Goal: Task Accomplishment & Management: Manage account settings

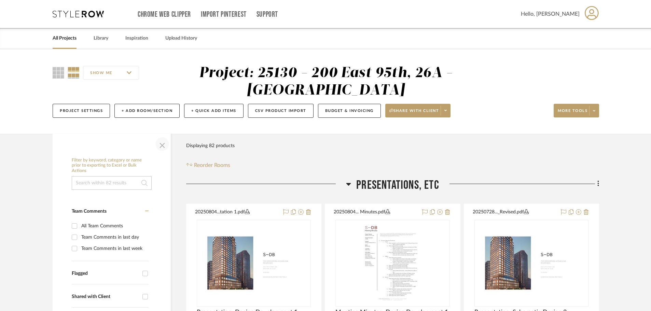
click at [165, 148] on span "button" at bounding box center [162, 144] width 16 height 16
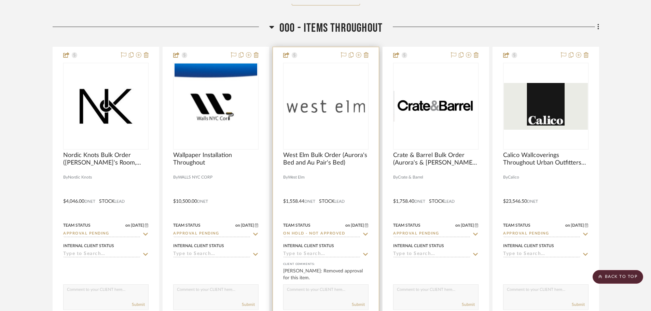
scroll to position [751, 0]
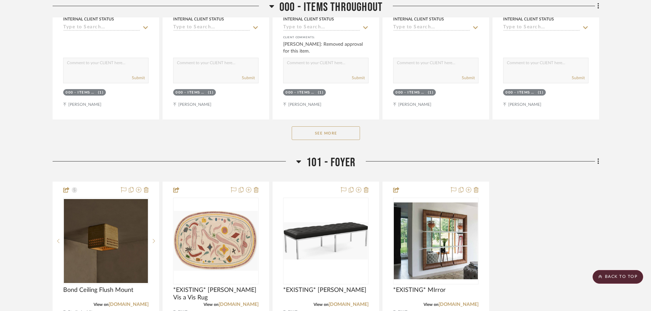
click at [309, 127] on button "See More" at bounding box center [326, 133] width 68 height 14
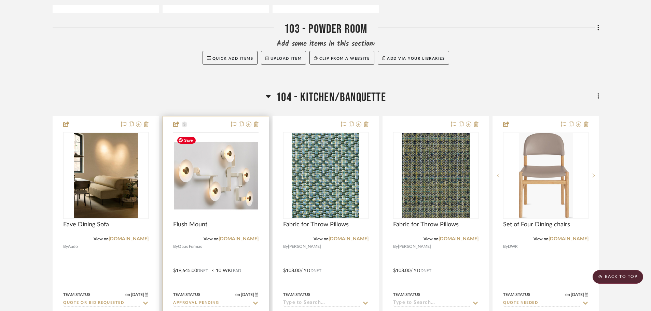
scroll to position [1877, 0]
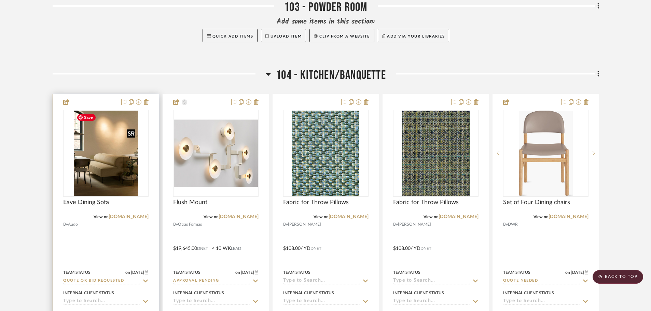
click at [0, 0] on img at bounding box center [0, 0] width 0 height 0
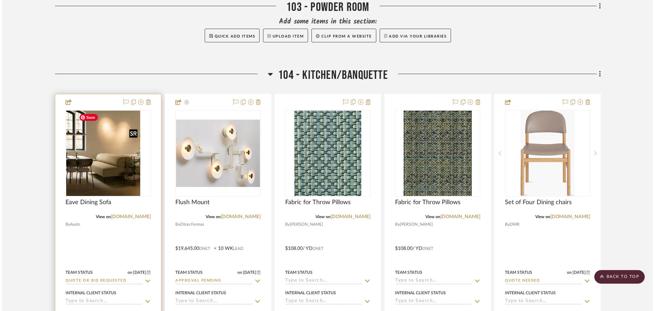
scroll to position [0, 0]
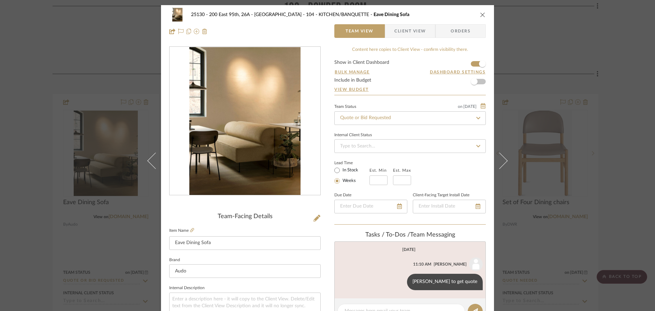
click at [592, 165] on div "25130 - 200 East 95th, 26A - Kosheleva 104 - KITCHEN/BANQUETTE Eave Dining Sofa…" at bounding box center [327, 155] width 655 height 311
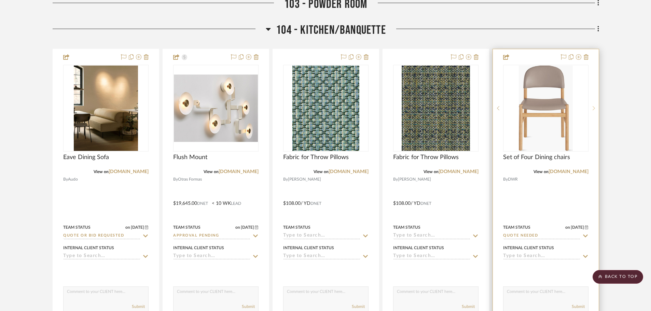
scroll to position [1912, 0]
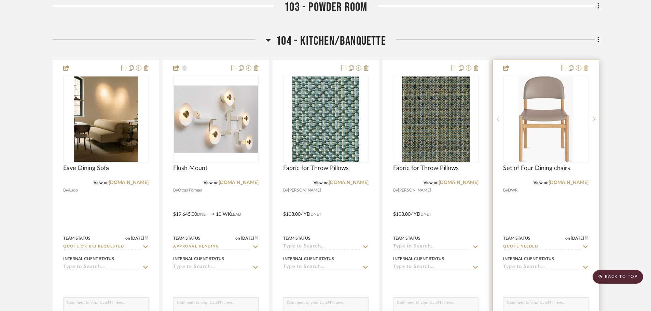
click at [585, 70] on icon at bounding box center [585, 67] width 5 height 5
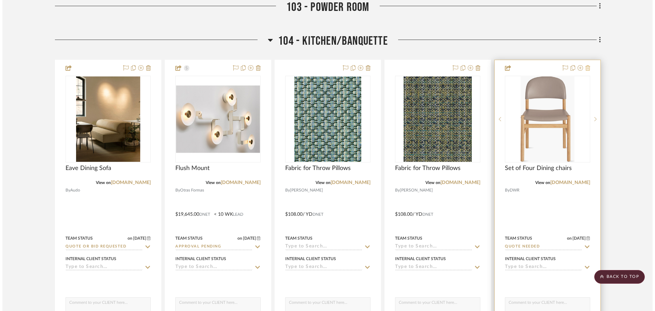
scroll to position [0, 0]
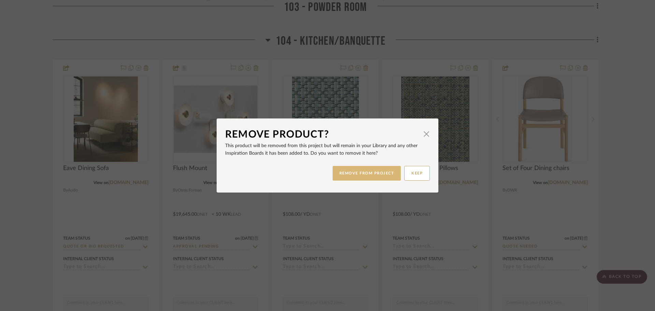
click at [383, 175] on button "REMOVE FROM PROJECT" at bounding box center [367, 173] width 69 height 15
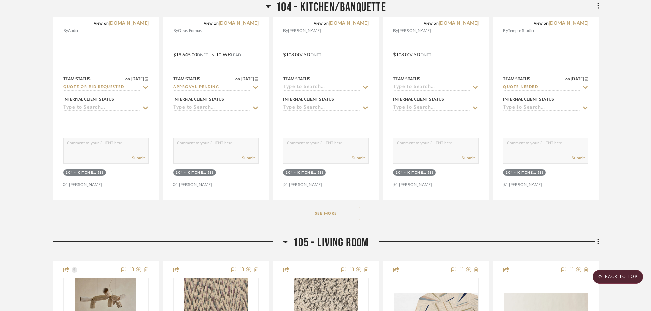
scroll to position [2082, 0]
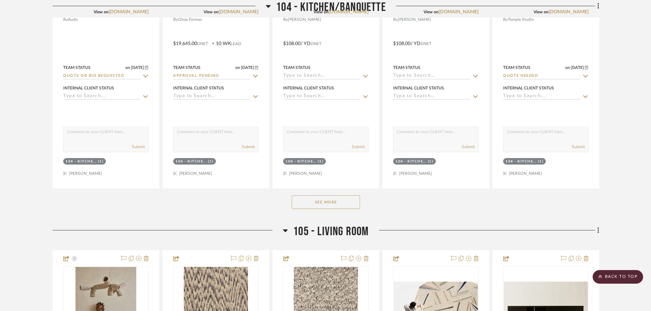
click at [326, 202] on button "See More" at bounding box center [326, 202] width 68 height 14
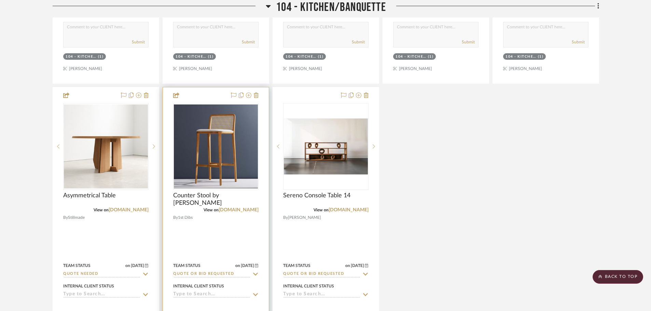
scroll to position [2219, 0]
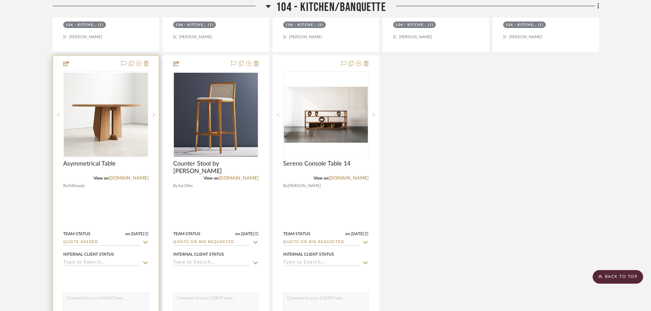
click at [145, 243] on icon at bounding box center [145, 242] width 5 height 3
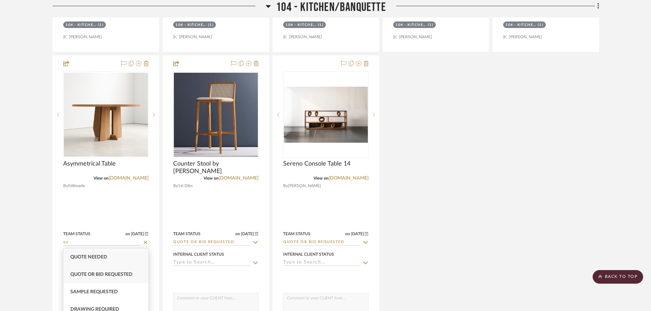
type input "qu"
click at [132, 274] on span "Quote or Bid Requested" at bounding box center [101, 274] width 62 height 5
type input "[DATE]"
type input "Quote or Bid Requested"
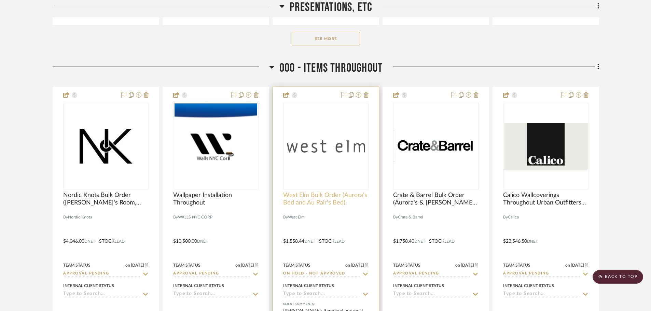
scroll to position [478, 0]
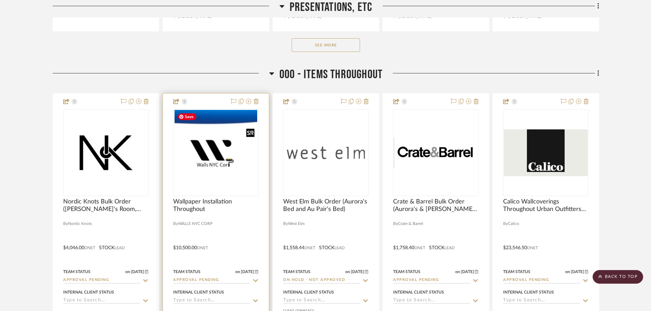
click at [237, 172] on img "0" at bounding box center [215, 152] width 82 height 85
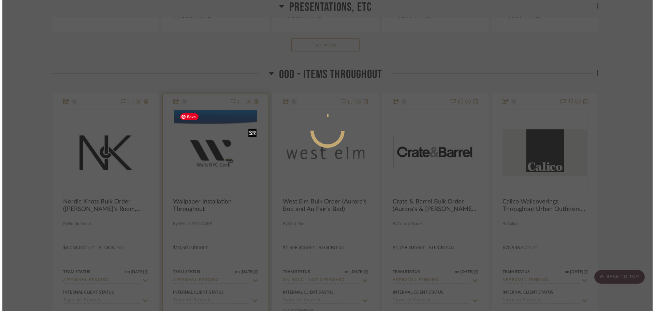
scroll to position [0, 0]
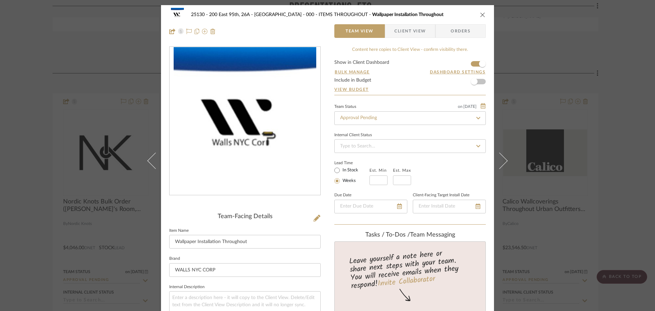
click at [402, 33] on span "Client View" at bounding box center [410, 31] width 31 height 14
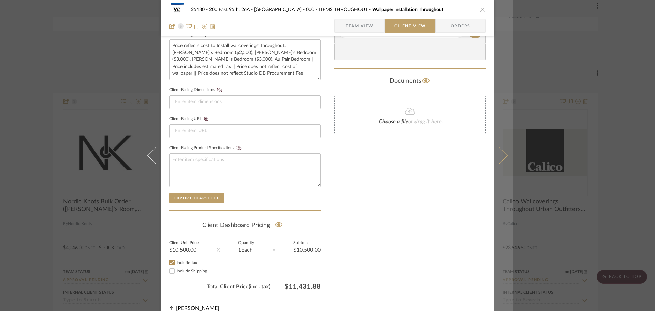
scroll to position [262, 0]
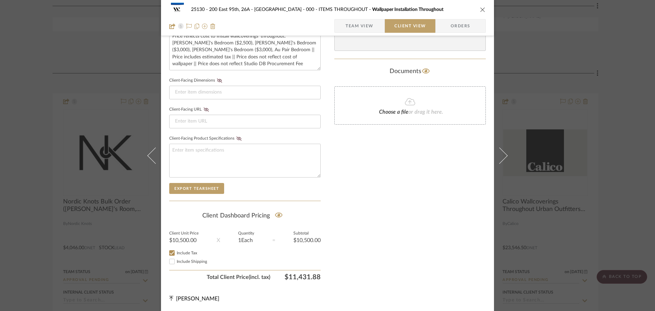
click at [598, 197] on div "25130 - 200 East 95th, 26A - Kosheleva 000 - ITEMS THROUGHOUT Wallpaper Install…" at bounding box center [327, 155] width 655 height 311
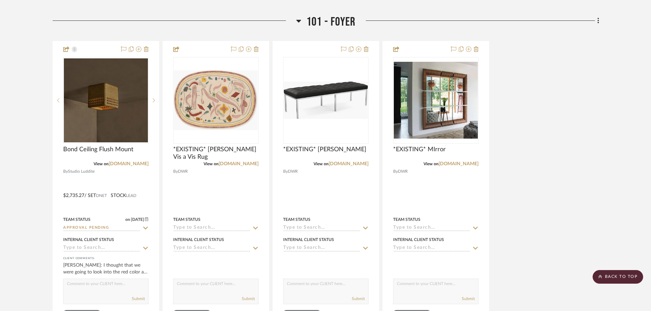
scroll to position [1195, 0]
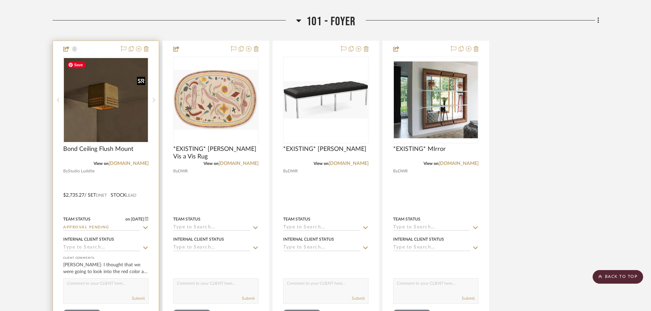
click at [123, 116] on img "0" at bounding box center [106, 100] width 84 height 84
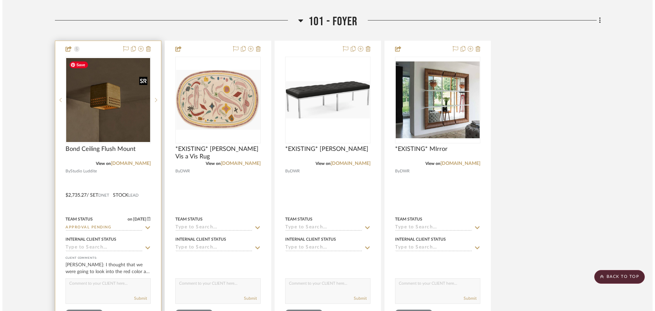
scroll to position [0, 0]
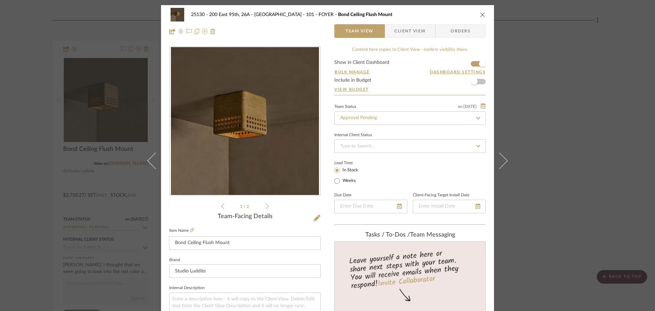
click at [567, 114] on div "25130 - 200 East 95th, 26A - Kosheleva 101 - FOYER Bond Ceiling Flush Mount Tea…" at bounding box center [327, 155] width 655 height 311
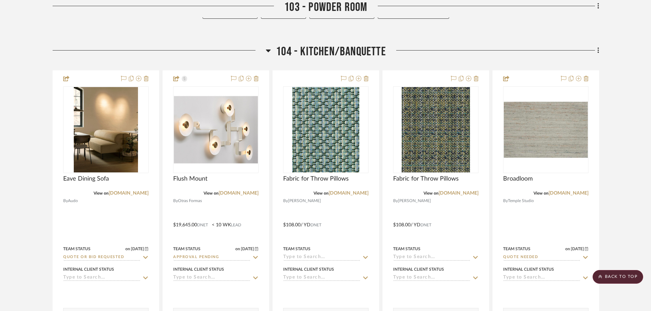
scroll to position [1912, 0]
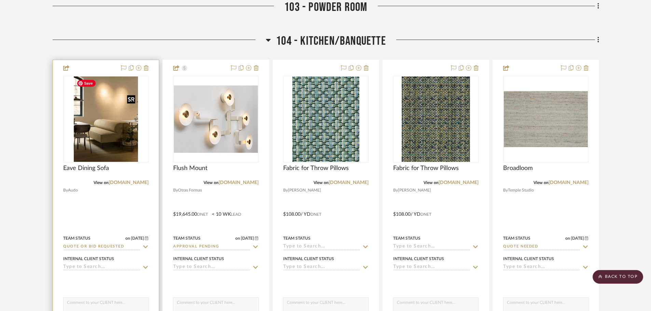
click at [125, 137] on img "0" at bounding box center [106, 118] width 64 height 85
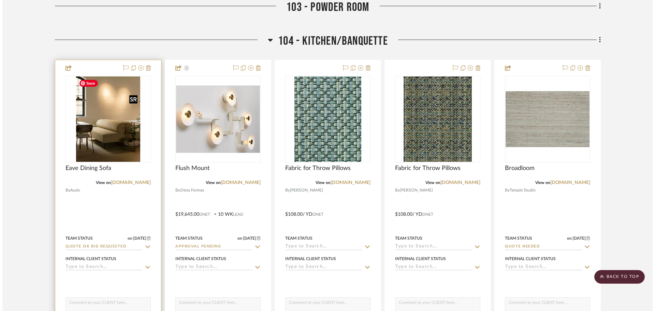
scroll to position [0, 0]
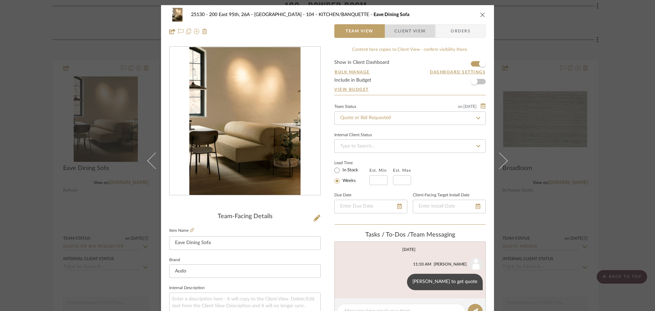
click at [406, 31] on span "Client View" at bounding box center [410, 31] width 31 height 14
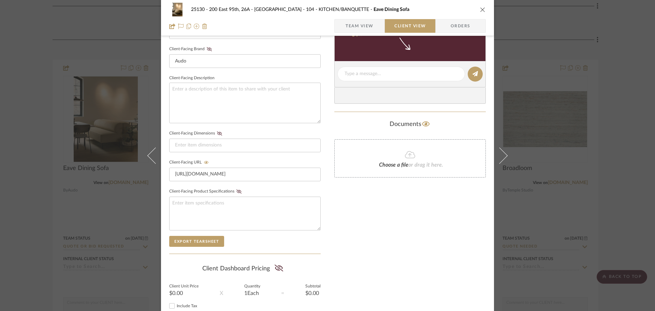
scroll to position [262, 0]
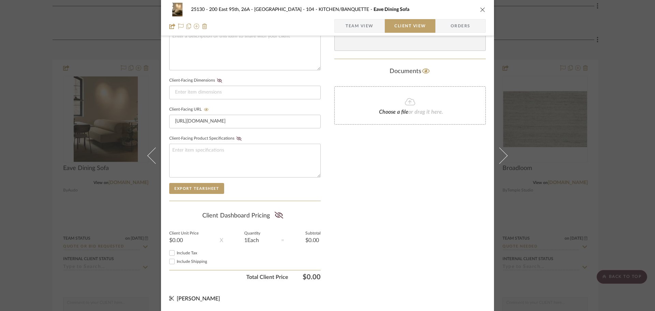
click at [631, 114] on div "25130 - 200 East 95th, 26A - Kosheleva 104 - KITCHEN/BANQUETTE Eave Dining Sofa…" at bounding box center [327, 155] width 655 height 311
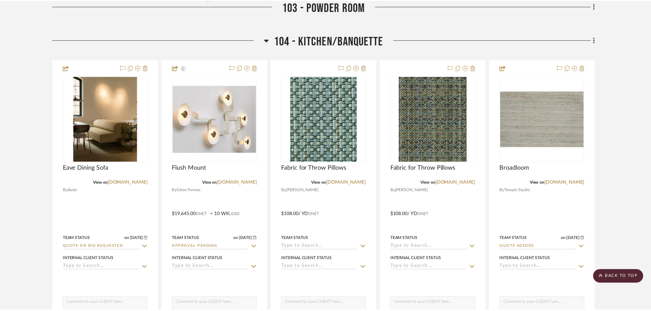
scroll to position [1912, 0]
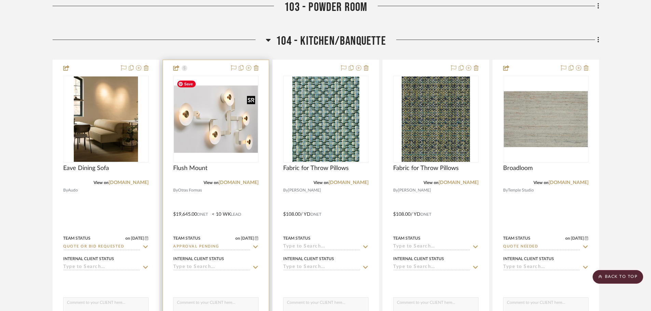
click at [237, 122] on img "0" at bounding box center [216, 119] width 84 height 84
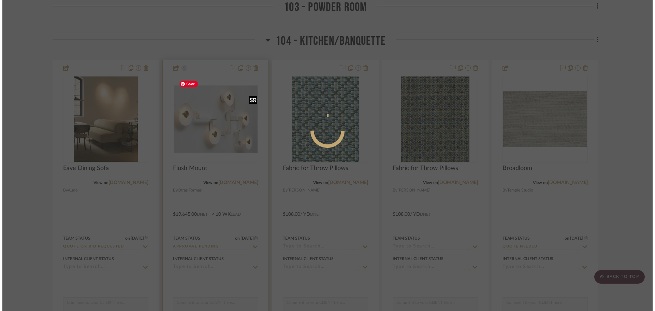
scroll to position [0, 0]
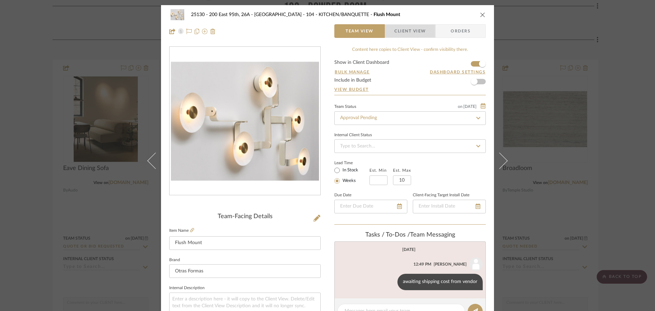
click at [416, 34] on span "Client View" at bounding box center [410, 31] width 31 height 14
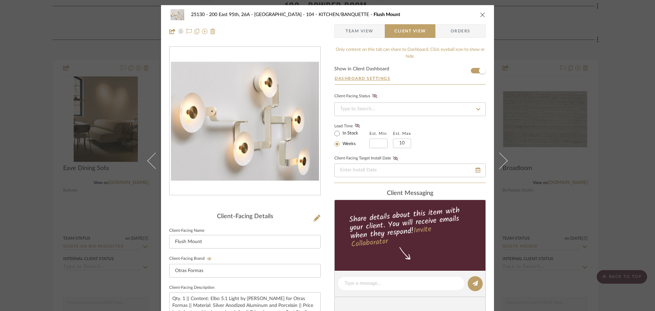
click at [585, 175] on div "25130 - 200 East 95th, 26A - Kosheleva 104 - KITCHEN/BANQUETTE Flush Mount Team…" at bounding box center [327, 155] width 655 height 311
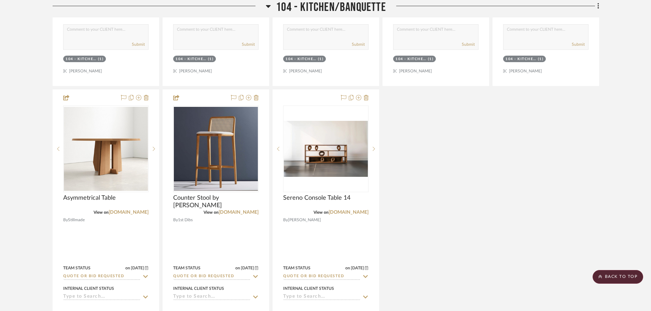
scroll to position [2219, 0]
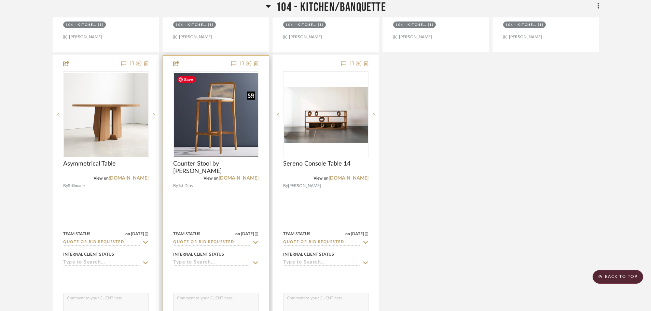
click at [216, 126] on img "0" at bounding box center [216, 115] width 84 height 84
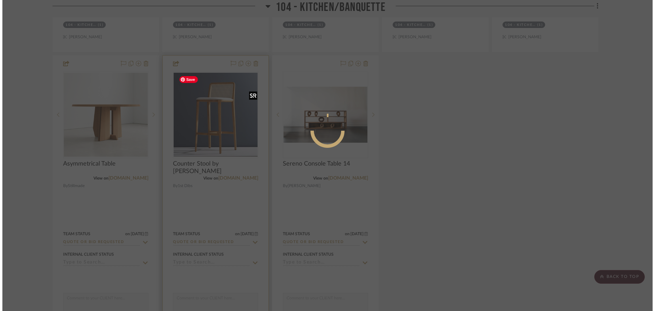
scroll to position [0, 0]
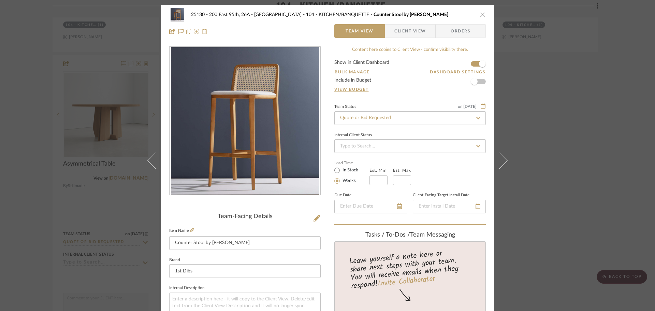
click at [415, 35] on span "Client View" at bounding box center [410, 31] width 31 height 14
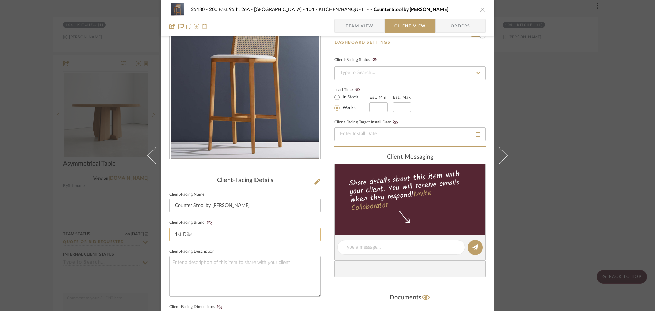
scroll to position [34, 0]
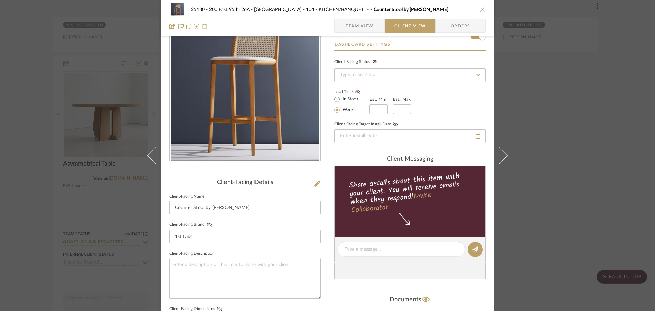
click at [545, 141] on div "25130 - 200 East 95th, 26A - Kosheleva 104 - KITCHEN/BANQUETTE Counter Stool by…" at bounding box center [327, 155] width 655 height 311
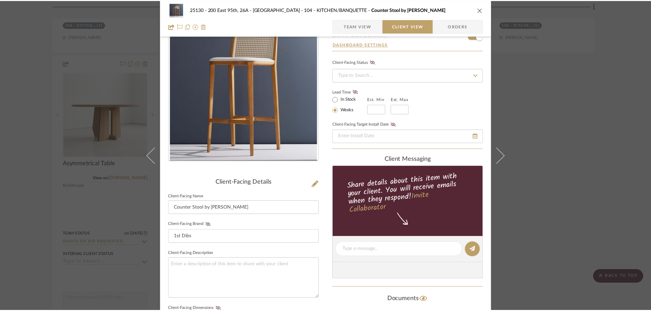
scroll to position [2219, 0]
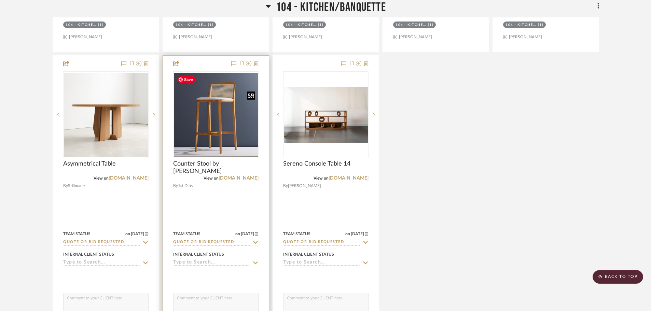
click at [234, 120] on img "0" at bounding box center [216, 115] width 84 height 84
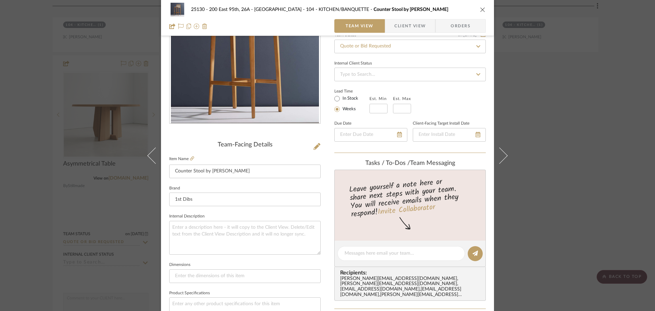
scroll to position [68, 0]
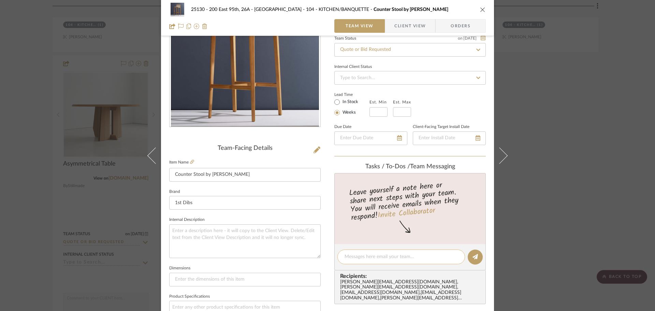
click at [400, 260] on textarea at bounding box center [401, 256] width 113 height 7
type textarea "Anela to update description"
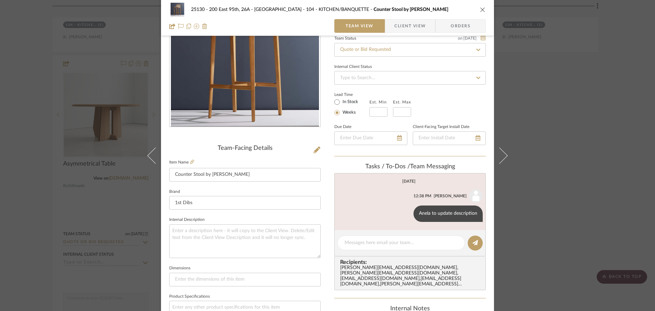
click at [596, 86] on div "25130 - 200 East 95th, 26A - Kosheleva 104 - KITCHEN/BANQUETTE Counter Stool by…" at bounding box center [327, 155] width 655 height 311
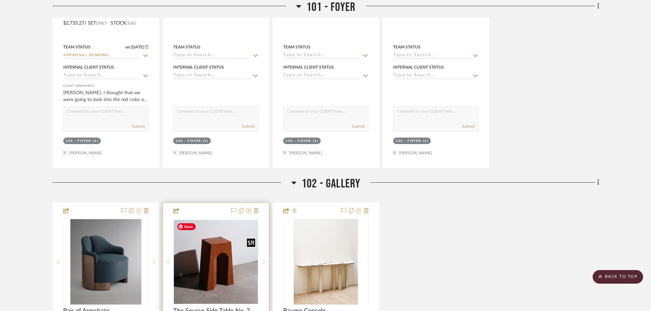
scroll to position [1365, 0]
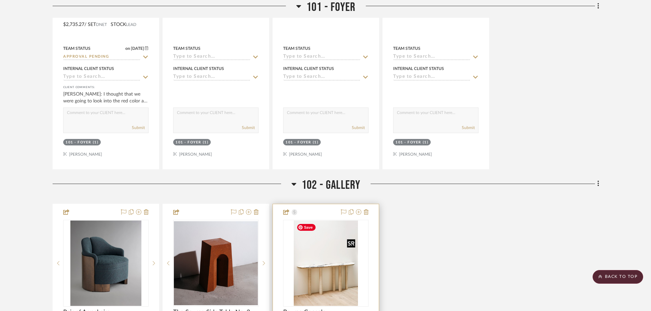
click at [0, 0] on img at bounding box center [0, 0] width 0 height 0
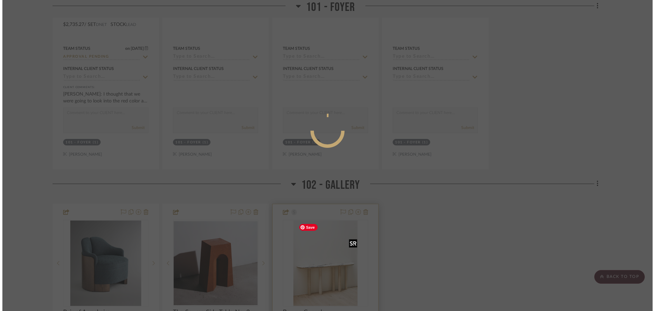
scroll to position [0, 0]
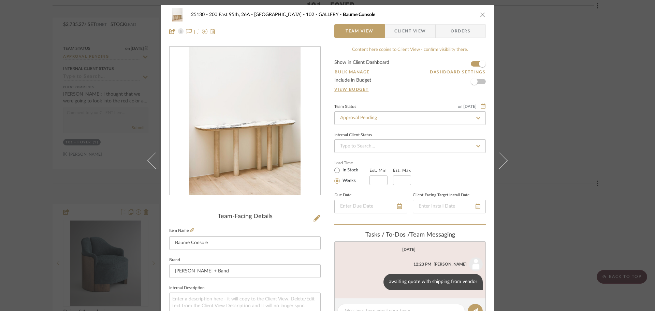
click at [405, 33] on span "Client View" at bounding box center [410, 31] width 31 height 14
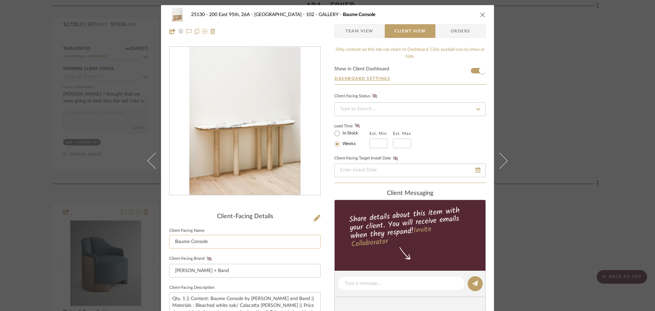
scroll to position [205, 0]
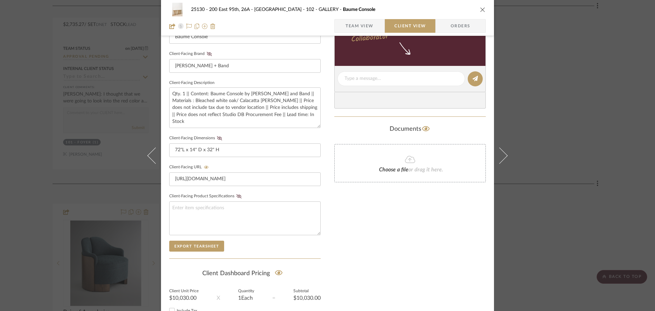
click at [586, 149] on div "25130 - 200 East 95th, 26A - Kosheleva 102 - GALLERY Baume Console Team View Cl…" at bounding box center [327, 155] width 655 height 311
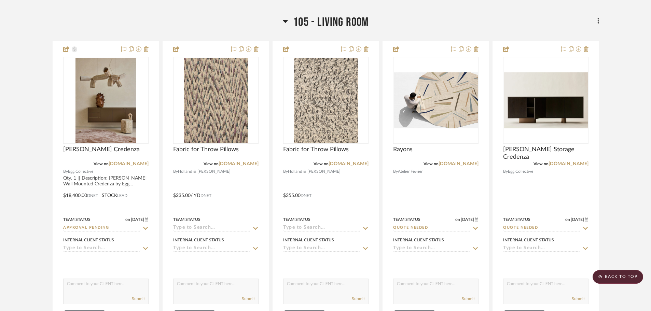
scroll to position [2662, 0]
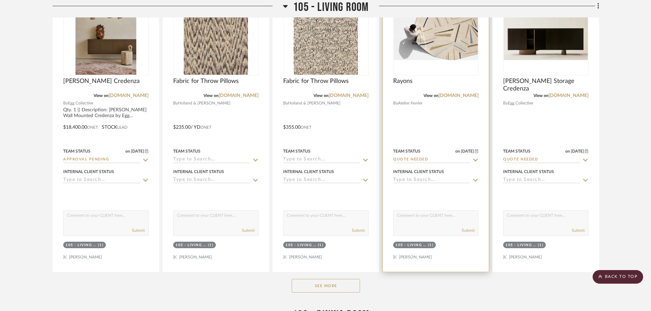
click at [477, 159] on icon at bounding box center [475, 159] width 5 height 3
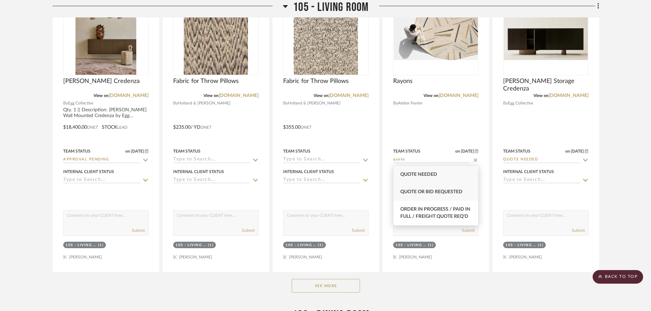
type input "quote"
click at [467, 189] on div "Quote or Bid Requested" at bounding box center [435, 191] width 85 height 17
type input "[DATE]"
type input "Quote or Bid Requested"
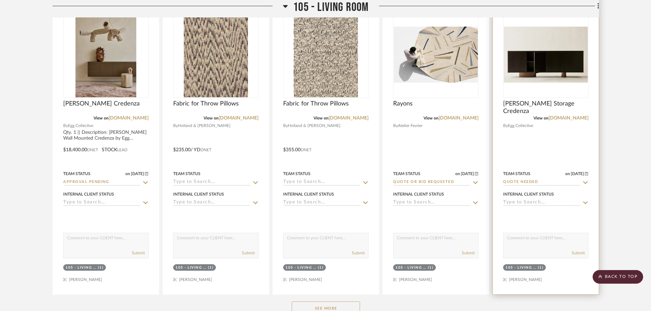
scroll to position [2628, 0]
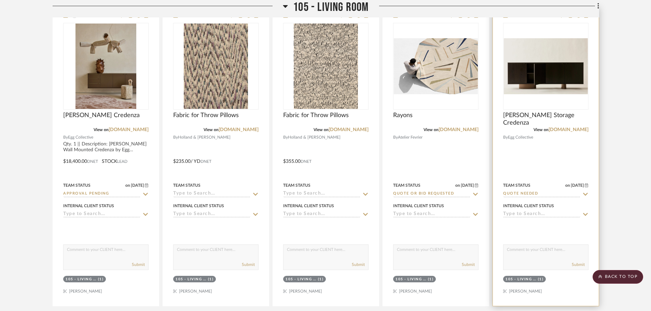
click at [585, 193] on icon at bounding box center [585, 193] width 6 height 5
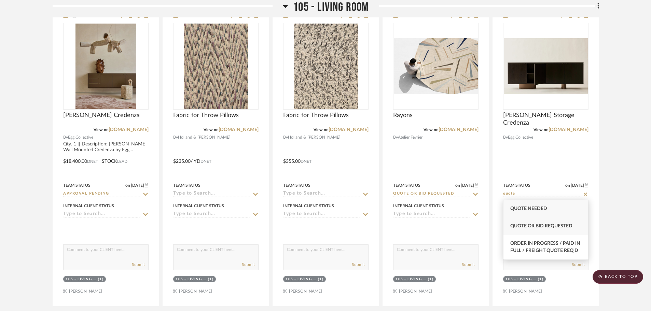
type input "quote"
click at [546, 229] on div "Quote or Bid Requested" at bounding box center [545, 225] width 85 height 17
type input "[DATE]"
type input "Quote or Bid Requested"
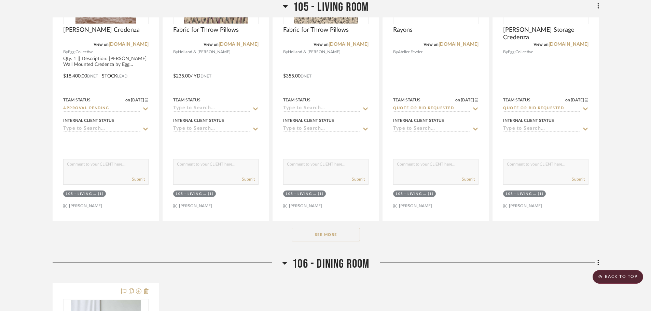
scroll to position [2731, 0]
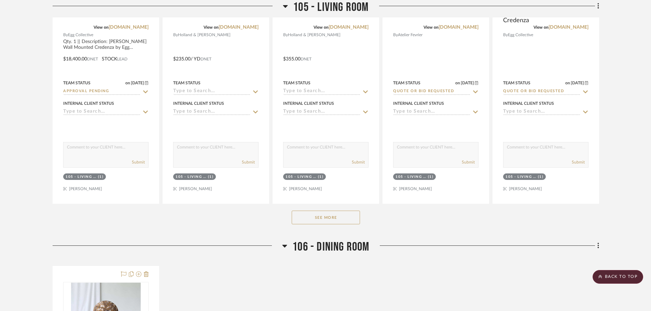
click at [306, 217] on button "See More" at bounding box center [326, 218] width 68 height 14
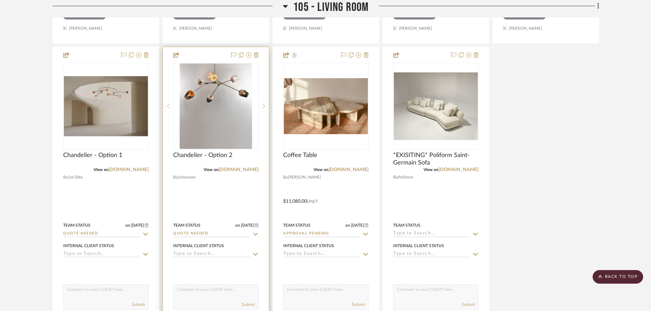
scroll to position [2867, 0]
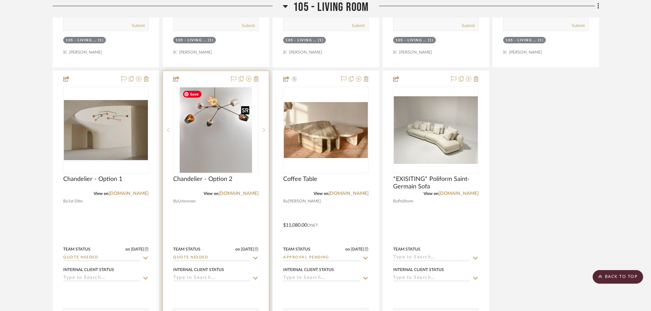
click at [225, 134] on img "0" at bounding box center [216, 129] width 72 height 85
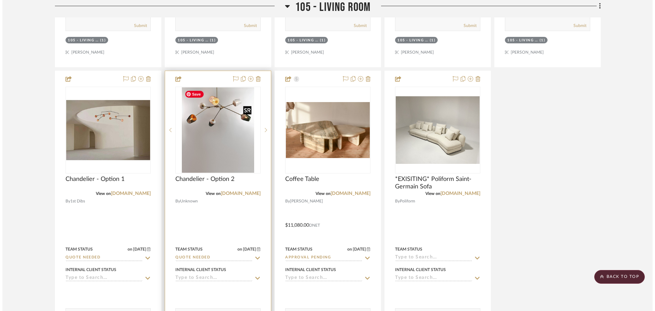
scroll to position [0, 0]
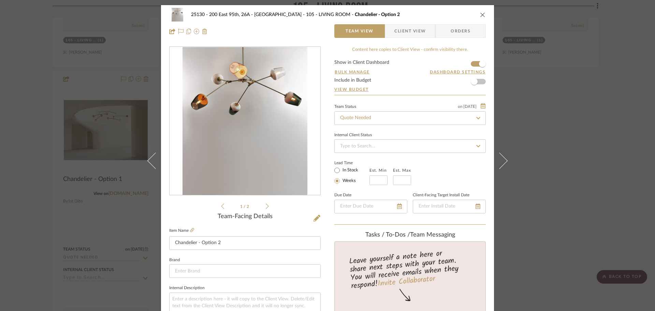
click at [558, 188] on div "25130 - 200 East 95th, 26A - Kosheleva 105 - LIVING ROOM Chandelier - [MEDICAL_…" at bounding box center [327, 155] width 655 height 311
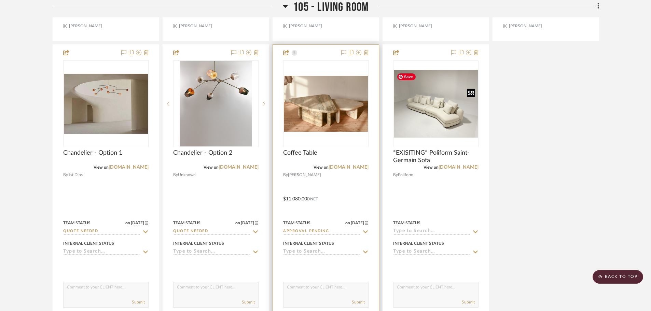
scroll to position [2833, 0]
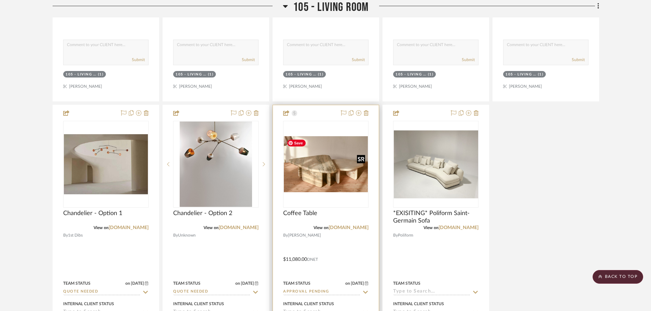
click at [345, 143] on img "0" at bounding box center [326, 164] width 84 height 56
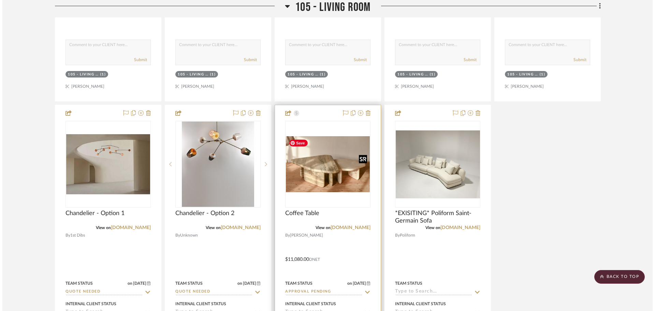
scroll to position [0, 0]
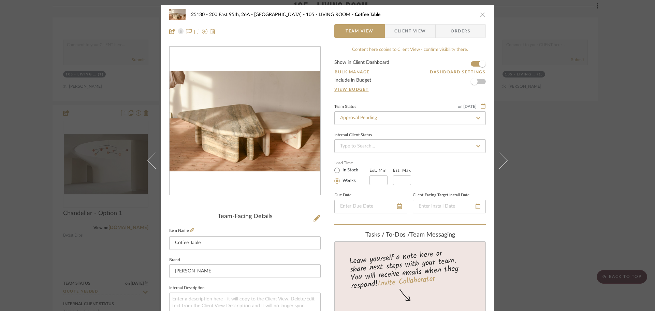
click at [406, 24] on span "Client View" at bounding box center [410, 31] width 31 height 14
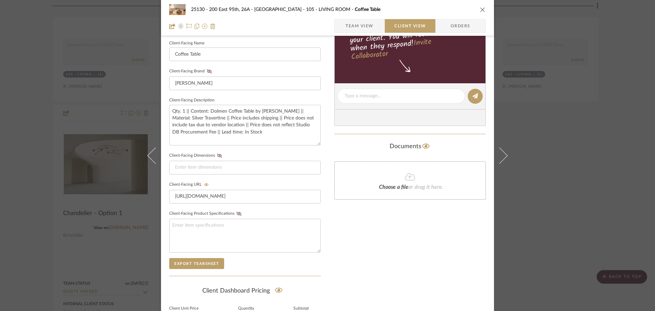
scroll to position [126, 0]
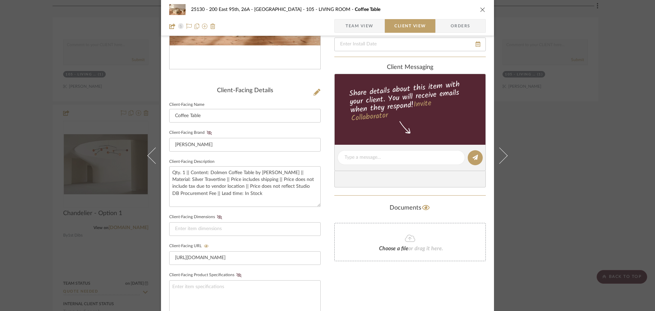
click at [628, 145] on div "25130 - 200 East 95th, 26A - Kosheleva 105 - LIVING ROOM Coffee Table Team View…" at bounding box center [327, 155] width 655 height 311
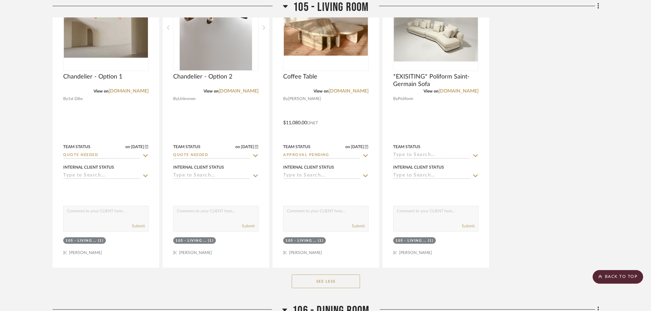
scroll to position [2867, 0]
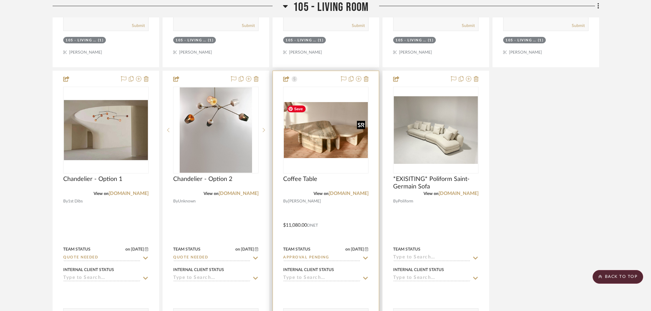
click at [362, 137] on img "0" at bounding box center [326, 130] width 84 height 56
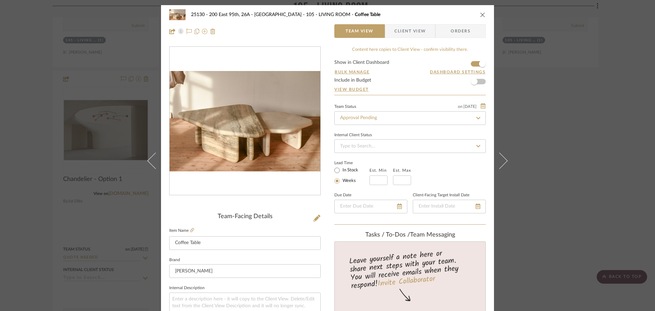
scroll to position [171, 0]
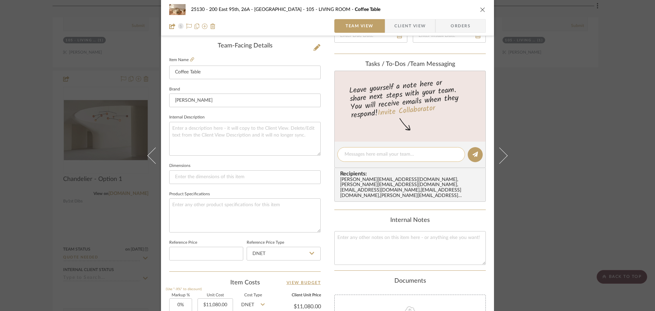
click at [365, 152] on textarea at bounding box center [401, 154] width 113 height 7
type textarea "upload finish images"
click at [470, 153] on button at bounding box center [475, 154] width 15 height 15
click at [546, 115] on div "25130 - 200 East 95th, 26A - Kosheleva 105 - LIVING ROOM Coffee Table Team View…" at bounding box center [327, 155] width 655 height 311
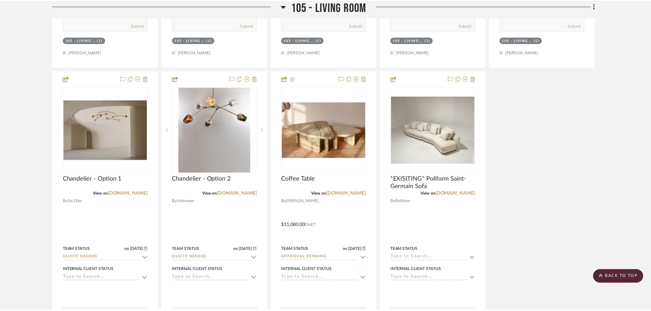
scroll to position [2867, 0]
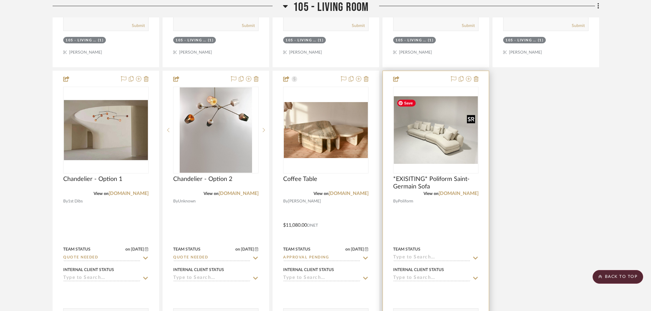
click at [445, 144] on img "0" at bounding box center [436, 130] width 84 height 68
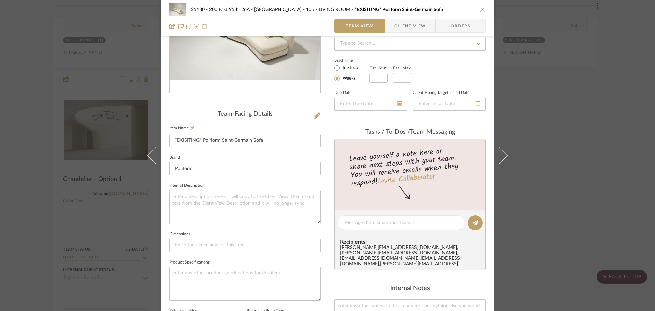
scroll to position [137, 0]
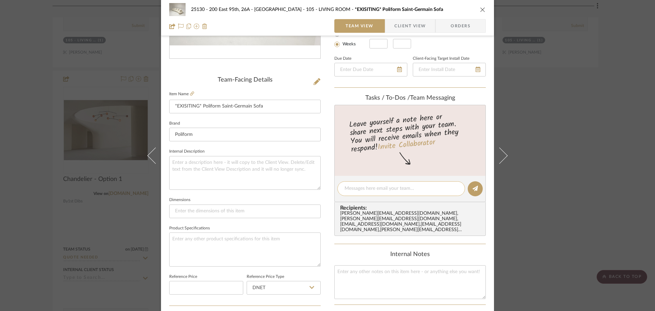
click at [350, 187] on textarea at bounding box center [401, 188] width 113 height 7
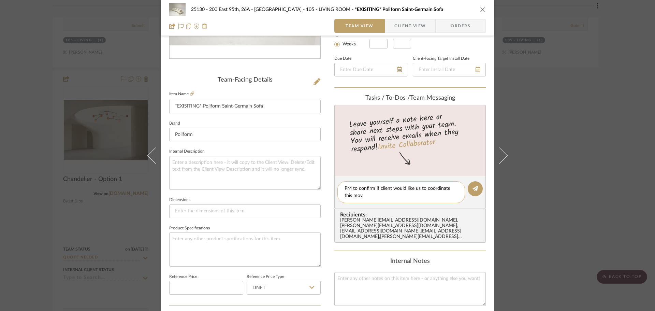
type textarea "PM to confirm if client would like us to coordinate this move"
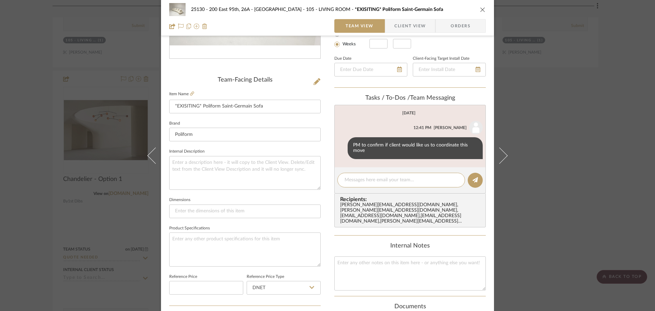
click at [577, 122] on div "25130 - 200 East 95th, 26A - Kosheleva 105 - LIVING ROOM *EXISITING* Poliform S…" at bounding box center [327, 155] width 655 height 311
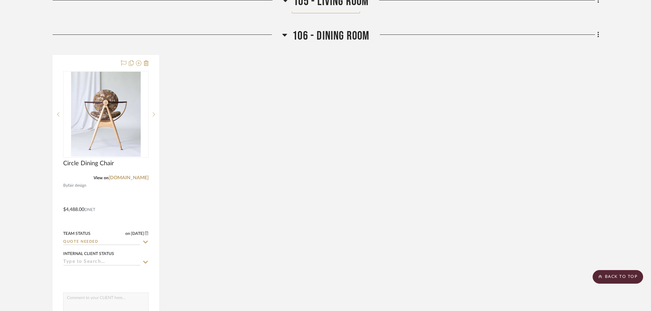
scroll to position [3243, 0]
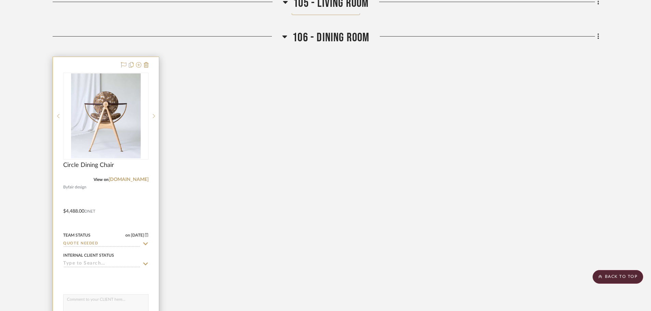
click at [146, 245] on icon at bounding box center [145, 243] width 6 height 5
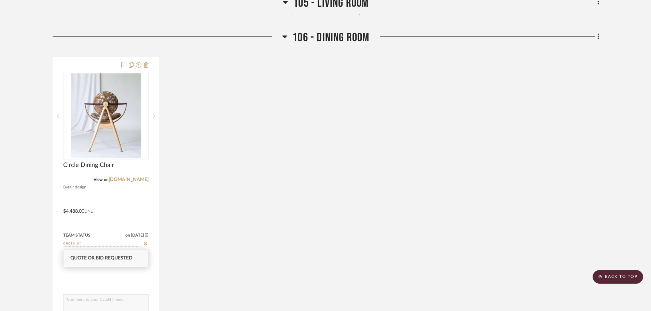
type input "quote or"
click at [110, 258] on span "Quote or Bid Requested" at bounding box center [101, 258] width 62 height 5
type input "[DATE]"
type input "Quote or Bid Requested"
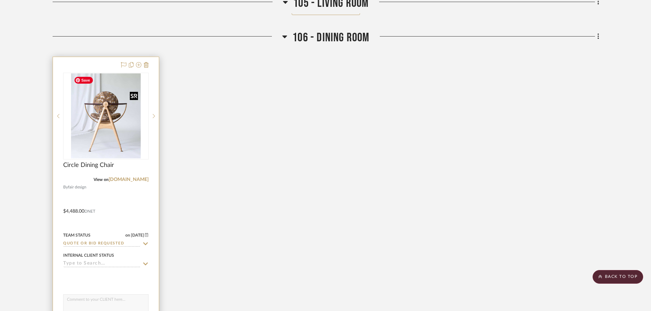
click at [0, 0] on img at bounding box center [0, 0] width 0 height 0
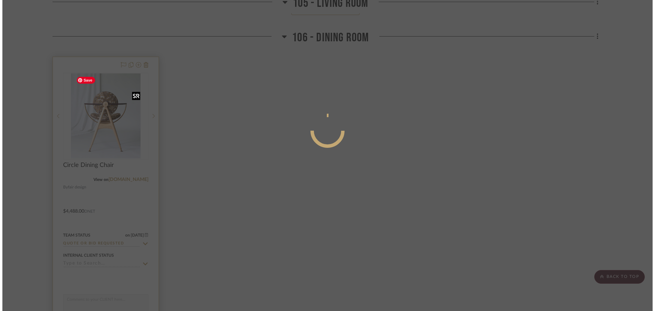
scroll to position [0, 0]
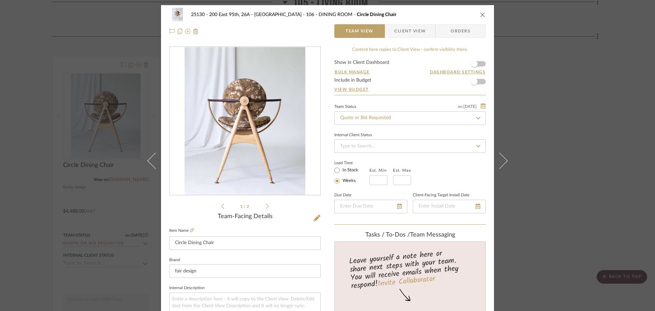
click at [414, 30] on span "Client View" at bounding box center [410, 31] width 31 height 14
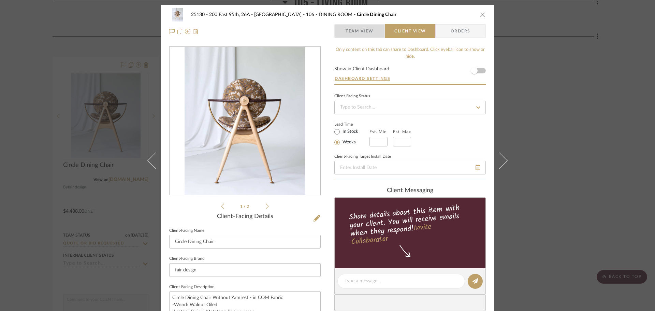
click at [358, 32] on span "Team View" at bounding box center [360, 31] width 28 height 14
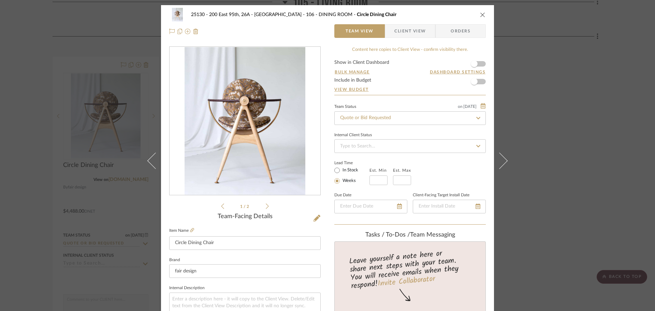
click at [266, 206] on icon at bounding box center [267, 206] width 3 height 6
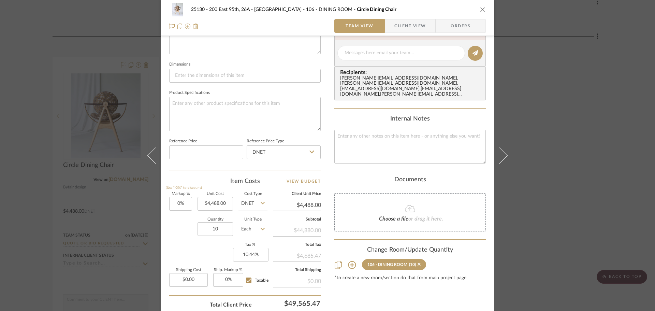
scroll to position [325, 0]
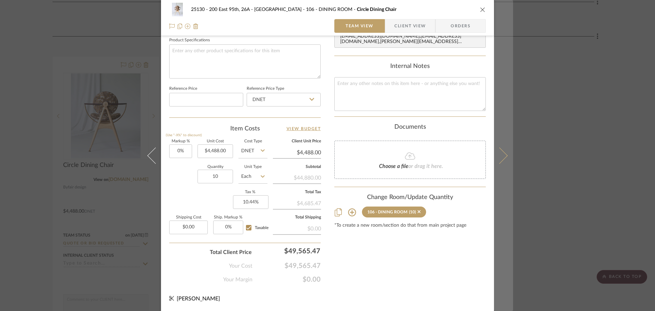
drag, startPoint x: 507, startPoint y: 104, endPoint x: 485, endPoint y: 119, distance: 26.6
click at [507, 104] on button at bounding box center [503, 155] width 19 height 311
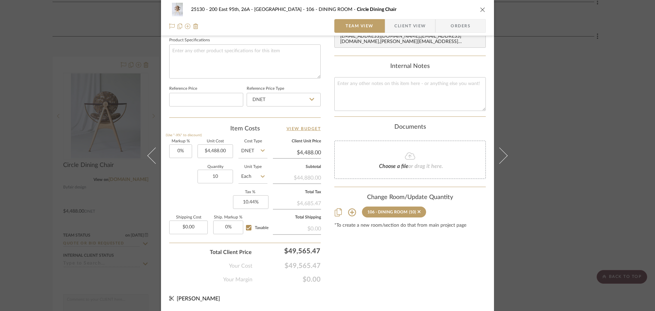
scroll to position [0, 0]
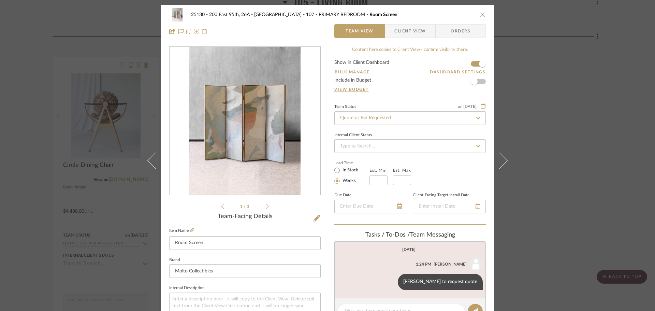
click at [522, 102] on div "25130 - 200 East 95th, 26A - Kosheleva 107 - PRIMARY BEDROOM Room Screen Team V…" at bounding box center [327, 155] width 655 height 311
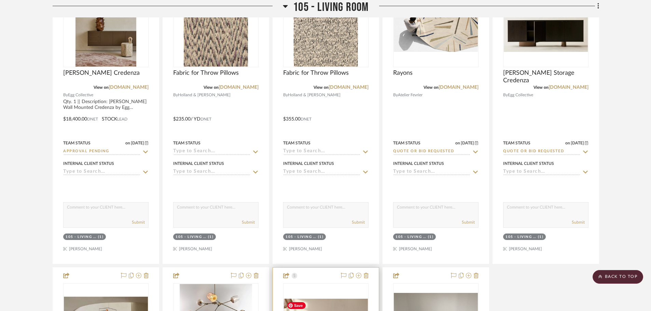
scroll to position [2594, 0]
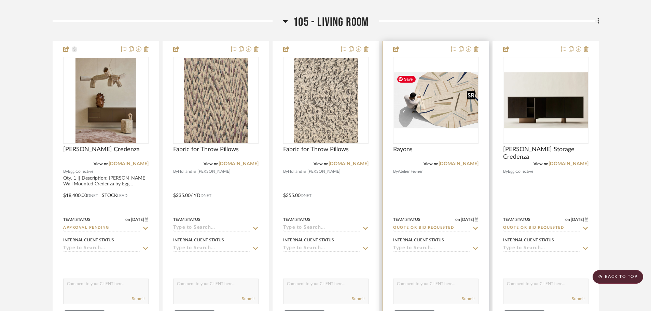
click at [432, 100] on img "0" at bounding box center [436, 100] width 84 height 56
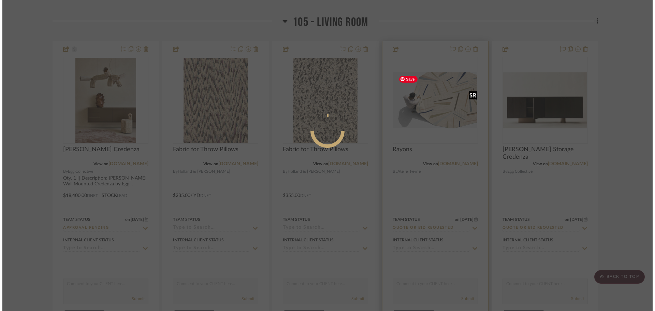
scroll to position [0, 0]
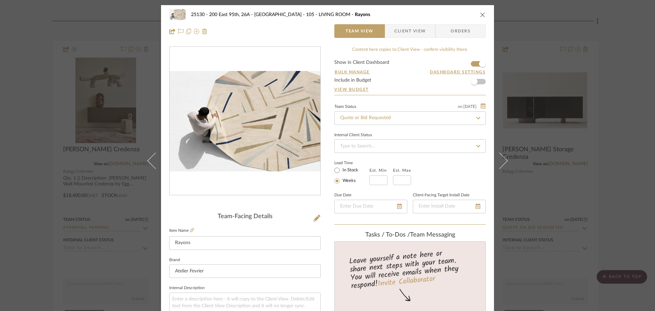
click at [599, 147] on div "25130 - 200 East 95th, 26A - Kosheleva 105 - LIVING ROOM Rayons Team View Clien…" at bounding box center [327, 155] width 655 height 311
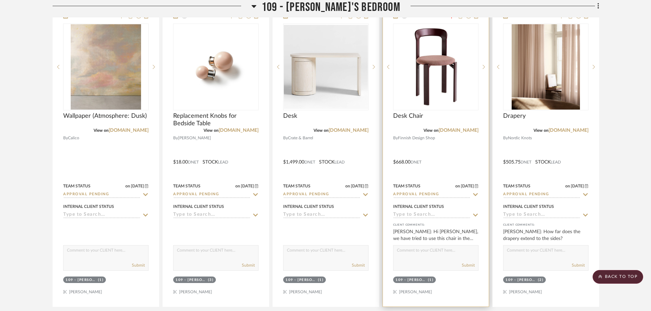
scroll to position [3994, 0]
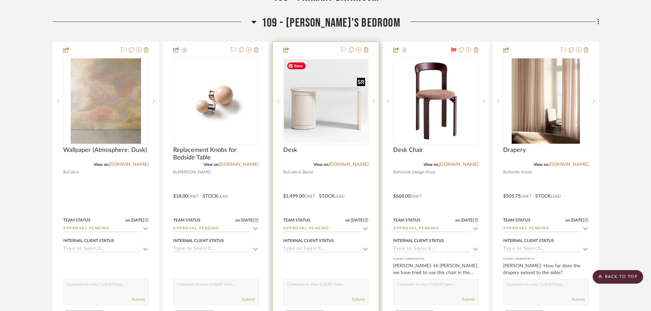
click at [339, 123] on img "0" at bounding box center [326, 101] width 84 height 84
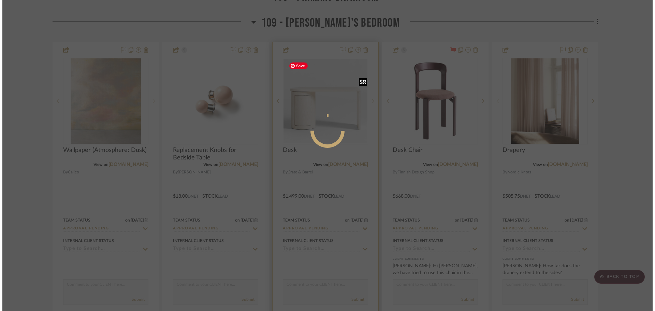
scroll to position [0, 0]
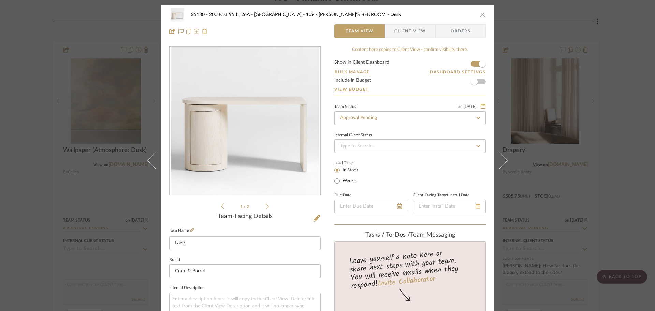
click at [626, 131] on div "25130 - 200 East 95th, 26A - Kosheleva 109 - [PERSON_NAME]'S BEDROOM Desk Team …" at bounding box center [327, 155] width 655 height 311
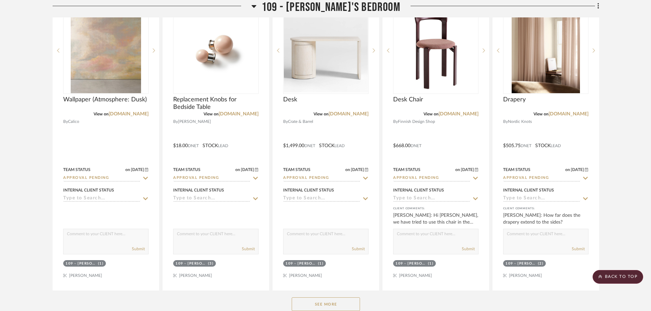
scroll to position [4096, 0]
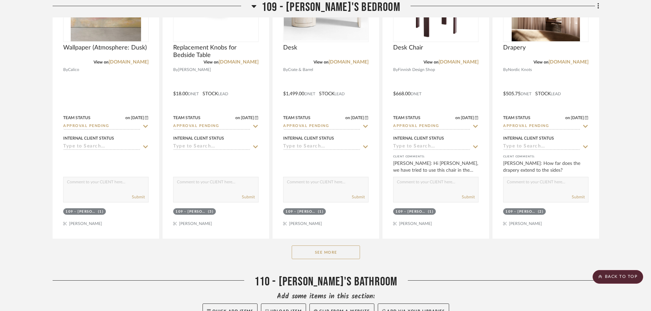
click at [321, 254] on button "See More" at bounding box center [326, 252] width 68 height 14
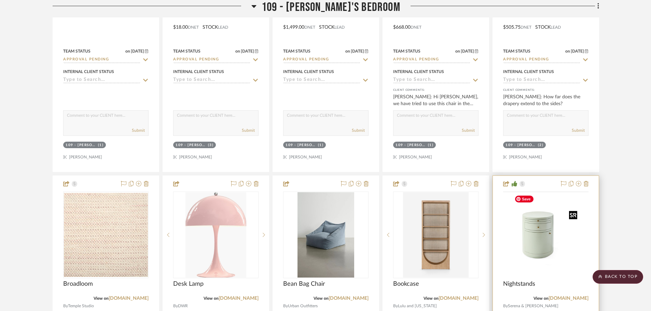
scroll to position [4199, 0]
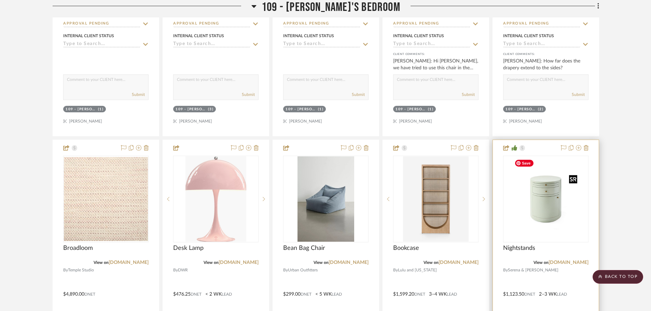
click at [525, 203] on img "0" at bounding box center [545, 198] width 68 height 85
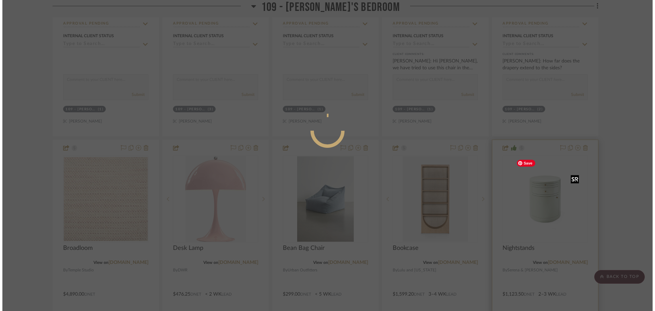
scroll to position [0, 0]
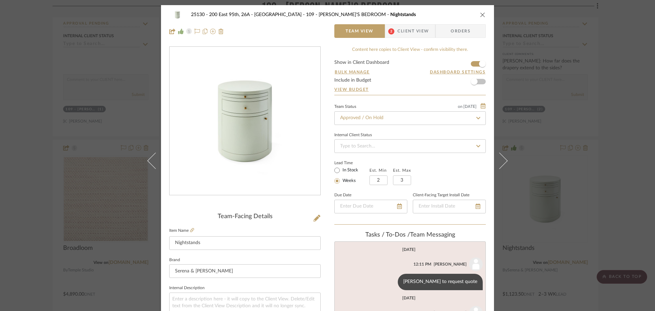
click at [415, 36] on span "Client View" at bounding box center [413, 31] width 31 height 14
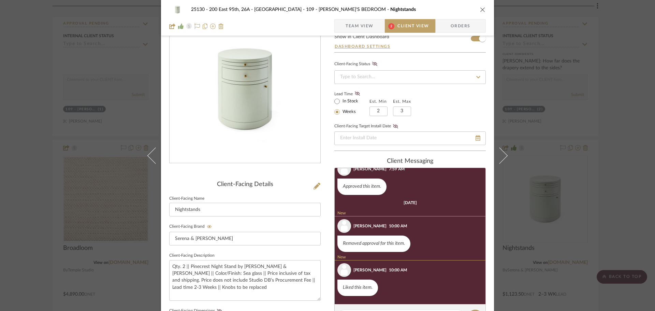
scroll to position [68, 0]
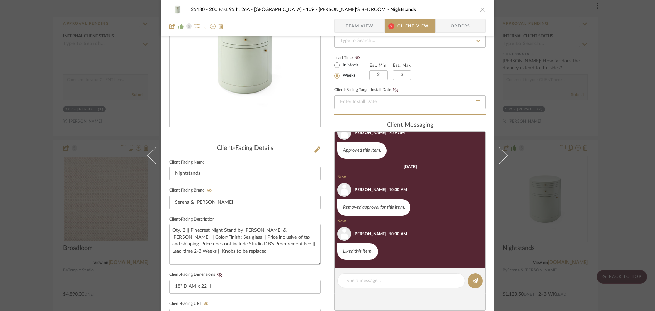
click at [618, 174] on div "25130 - 200 East 95th, 26A - Kosheleva 109 - [PERSON_NAME]'S BEDROOM Nightstand…" at bounding box center [327, 155] width 655 height 311
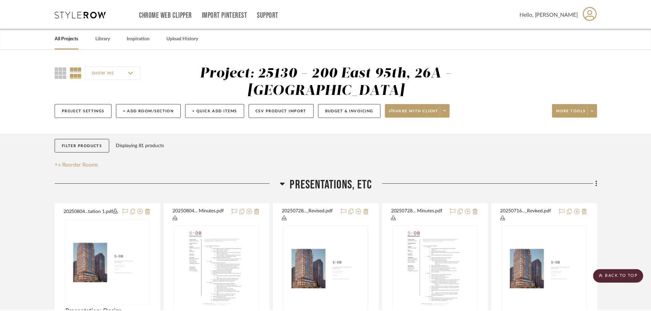
scroll to position [4199, 0]
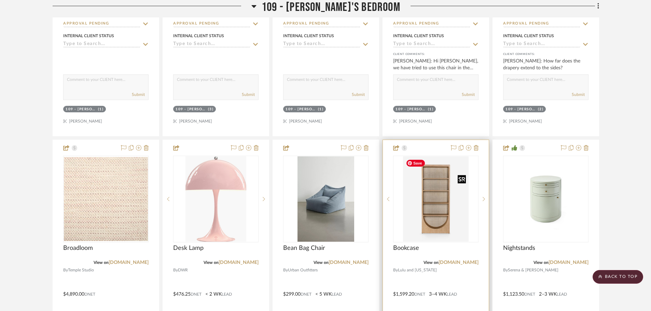
click at [463, 209] on img "0" at bounding box center [436, 198] width 66 height 85
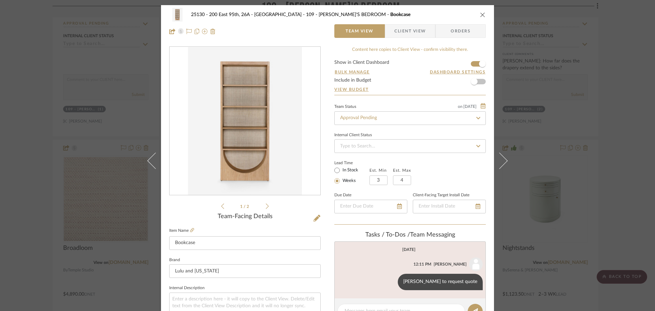
click at [404, 35] on span "Client View" at bounding box center [410, 31] width 31 height 14
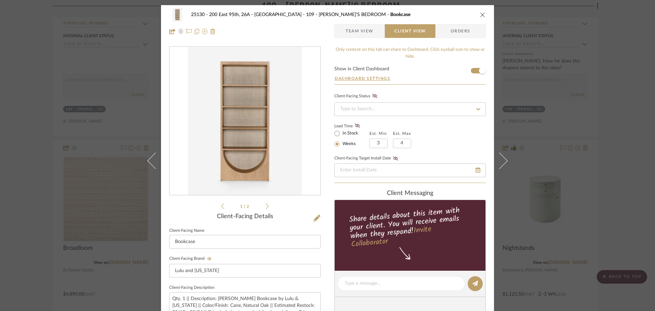
click at [611, 134] on div "25130 - 200 East 95th, 26A - Kosheleva 109 - [PERSON_NAME]'S BEDROOM Bookcase T…" at bounding box center [327, 155] width 655 height 311
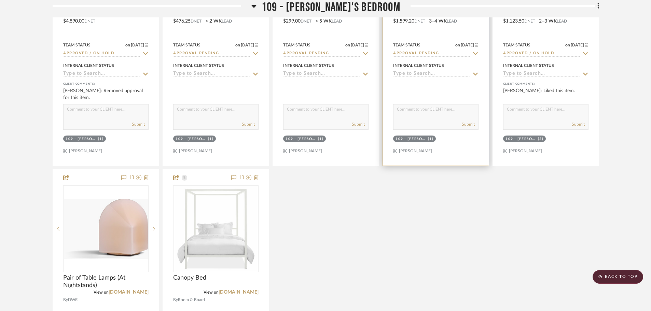
scroll to position [4540, 0]
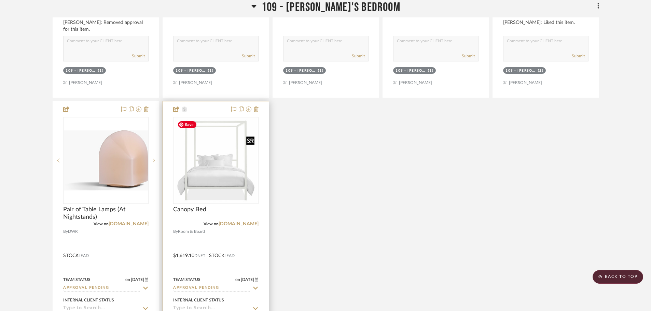
click at [0, 0] on img at bounding box center [0, 0] width 0 height 0
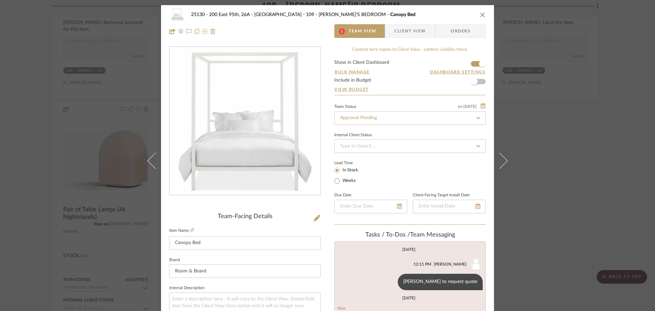
click at [605, 169] on div "25130 - 200 East 95th, 26A - Kosheleva 109 - [PERSON_NAME]'S BEDROOM Canopy Bed…" at bounding box center [327, 155] width 655 height 311
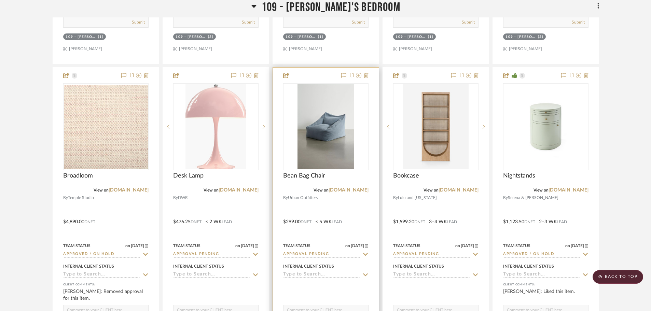
scroll to position [4267, 0]
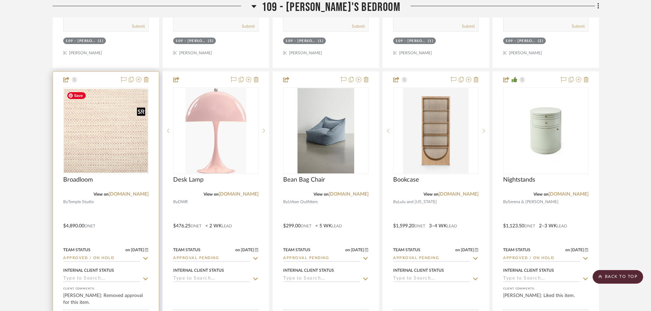
click at [0, 0] on img at bounding box center [0, 0] width 0 height 0
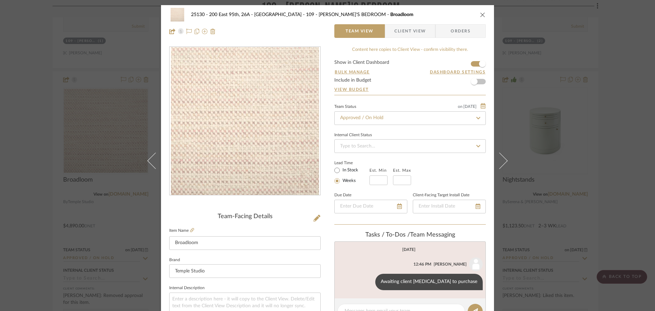
click at [412, 33] on span "Client View" at bounding box center [410, 31] width 31 height 14
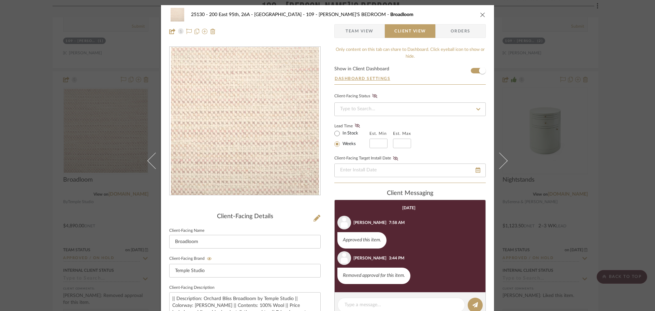
click at [648, 177] on div "25130 - 200 East 95th, 26A - Kosheleva 109 - [PERSON_NAME]'S BEDROOM Broadloom …" at bounding box center [327, 155] width 655 height 311
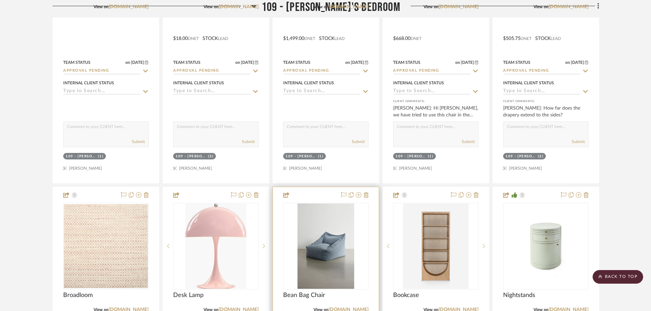
scroll to position [4199, 0]
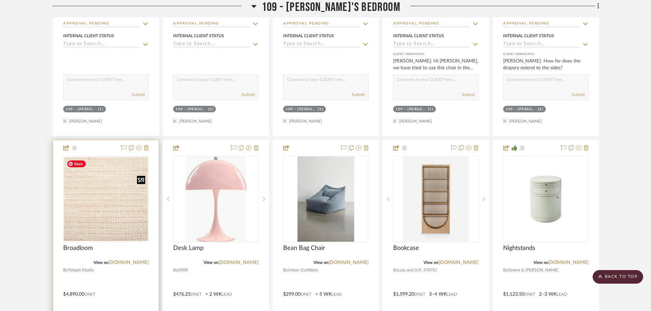
click at [111, 209] on img "0" at bounding box center [106, 199] width 84 height 84
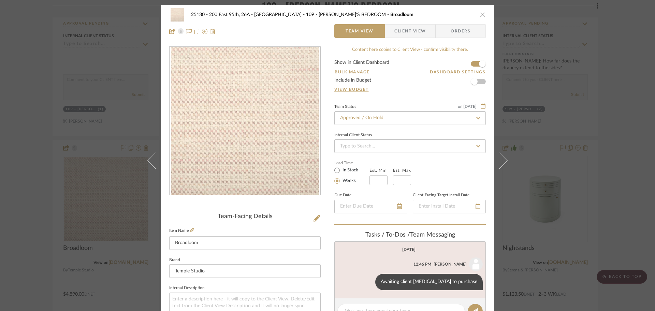
click at [640, 170] on div "25130 - 200 East 95th, 26A - Kosheleva 109 - [PERSON_NAME]'S BEDROOM Broadloom …" at bounding box center [327, 155] width 655 height 311
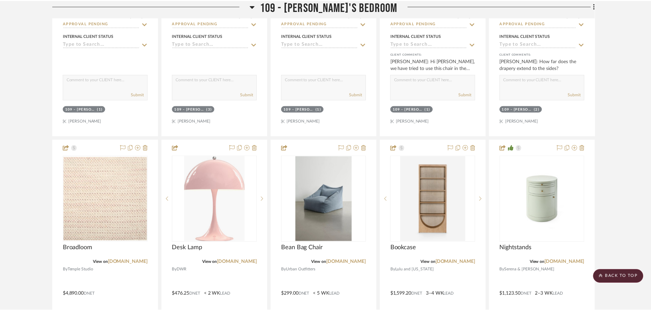
scroll to position [4199, 0]
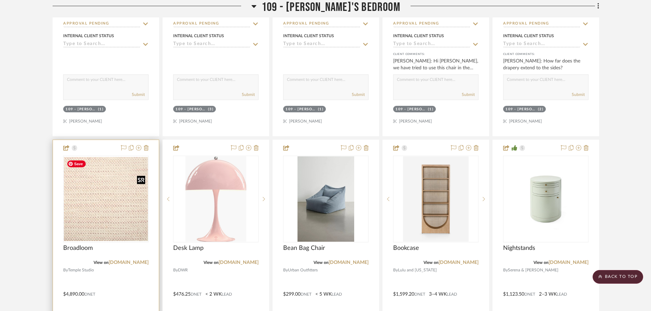
click at [121, 213] on img "0" at bounding box center [106, 199] width 84 height 84
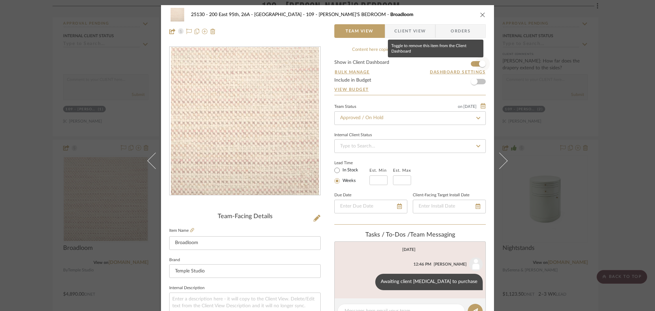
click at [479, 65] on span "button" at bounding box center [482, 63] width 7 height 7
click at [474, 65] on span "button" at bounding box center [474, 63] width 7 height 7
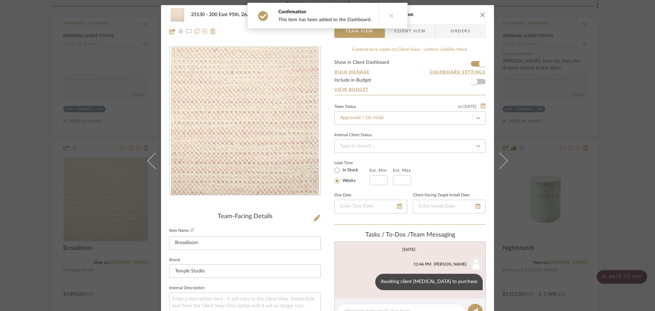
click at [578, 141] on div "25130 - 200 East 95th, 26A - Kosheleva 109 - [PERSON_NAME]'S BEDROOM Broadloom …" at bounding box center [327, 155] width 655 height 311
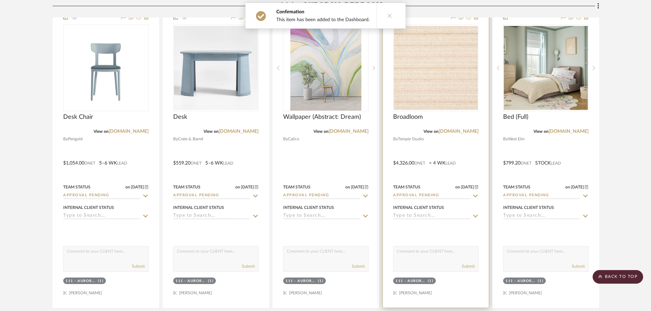
scroll to position [5052, 0]
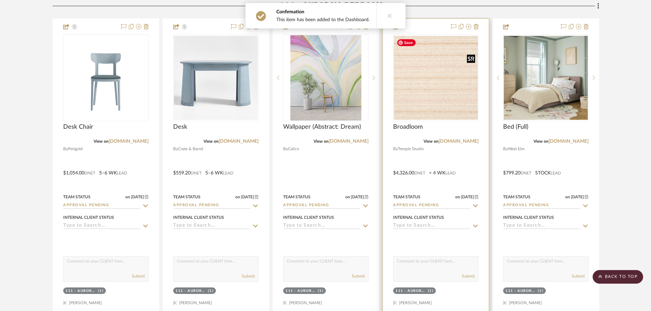
click at [0, 0] on img at bounding box center [0, 0] width 0 height 0
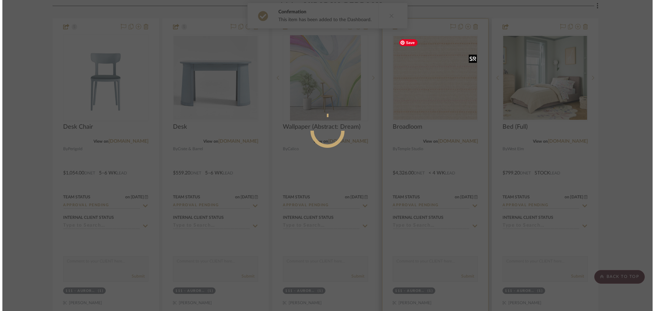
scroll to position [0, 0]
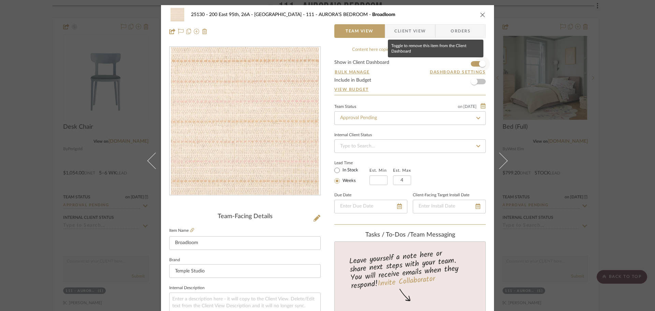
click at [479, 61] on span "button" at bounding box center [482, 63] width 7 height 7
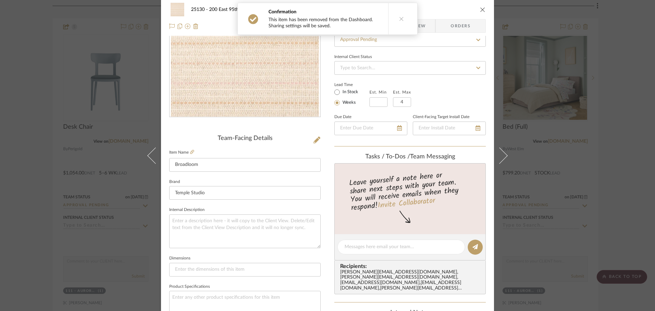
scroll to position [171, 0]
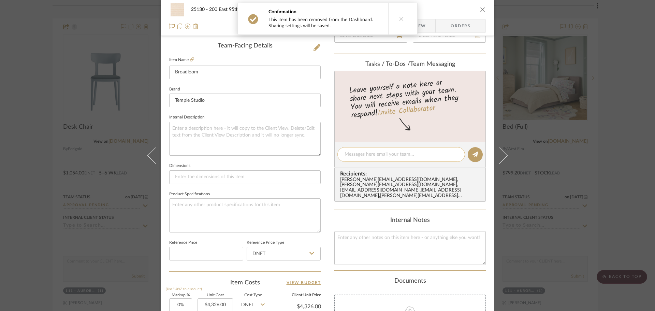
click at [368, 155] on textarea at bounding box center [401, 154] width 113 height 7
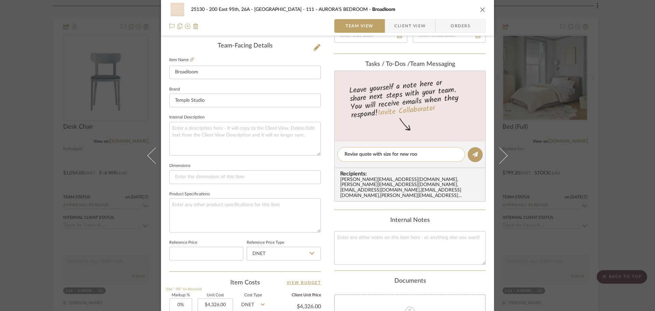
type textarea "Revise quote with size for new room"
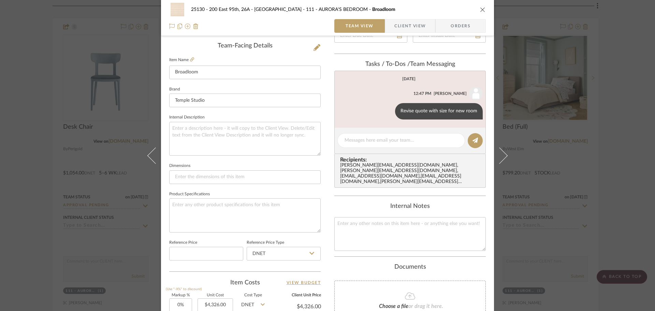
click at [591, 142] on div "25130 - 200 East 95th, 26A - Kosheleva 111 - AURORA'S BEDROOM Broadloom Team Vi…" at bounding box center [327, 155] width 655 height 311
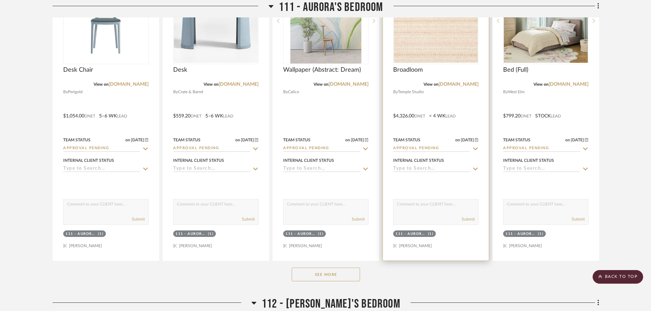
scroll to position [5154, 0]
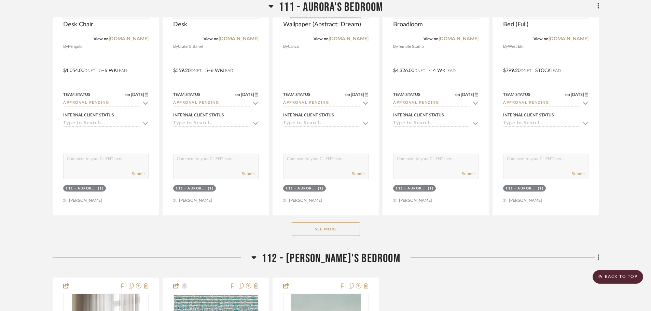
click at [325, 233] on button "See More" at bounding box center [326, 229] width 68 height 14
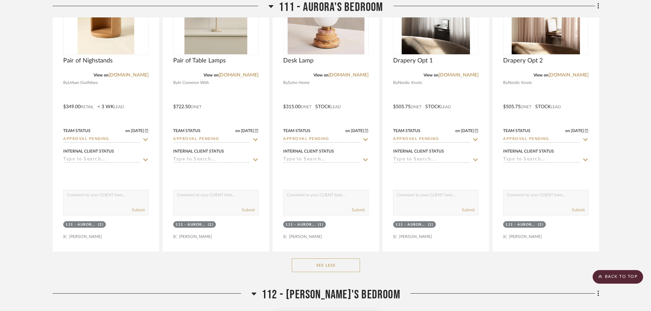
scroll to position [5530, 0]
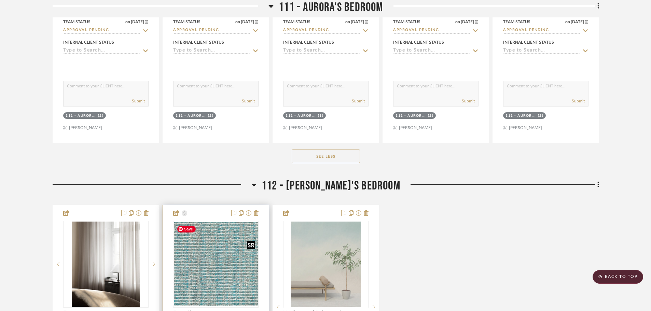
click at [0, 0] on img at bounding box center [0, 0] width 0 height 0
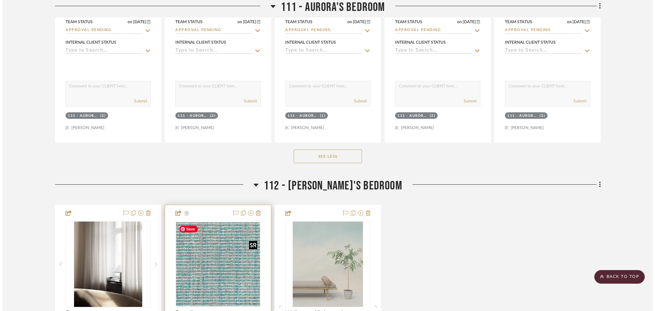
scroll to position [0, 0]
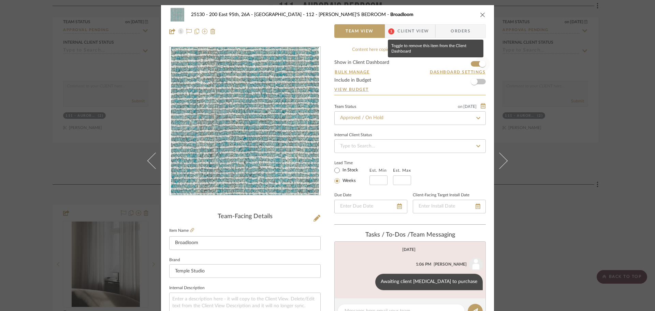
click at [475, 57] on span "button" at bounding box center [482, 63] width 15 height 15
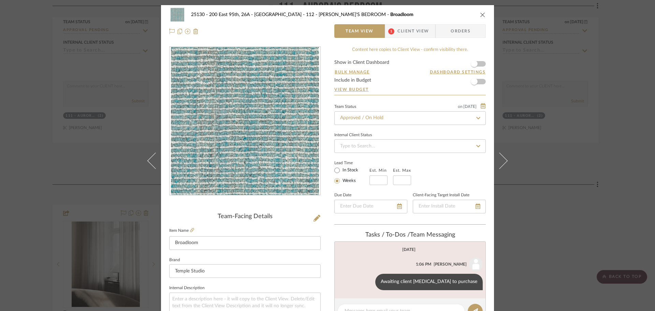
click at [412, 29] on span "Client View" at bounding box center [413, 31] width 31 height 14
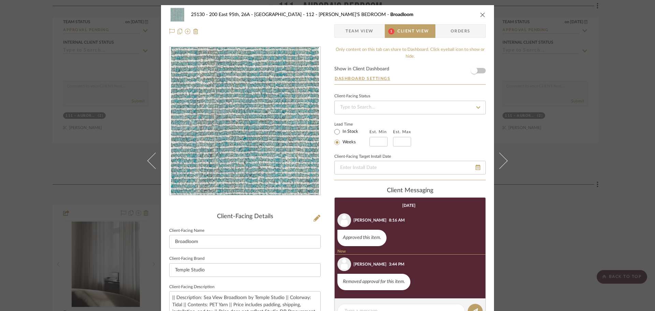
click at [371, 32] on span "Team View" at bounding box center [360, 31] width 28 height 14
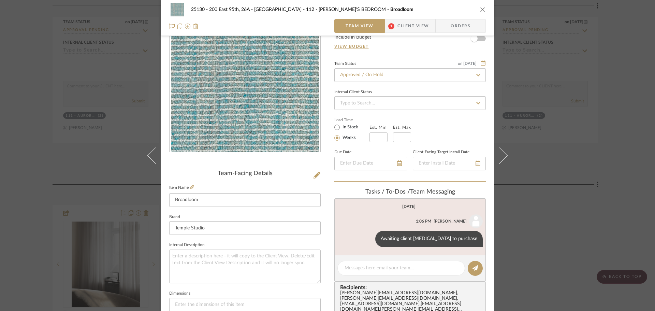
scroll to position [68, 0]
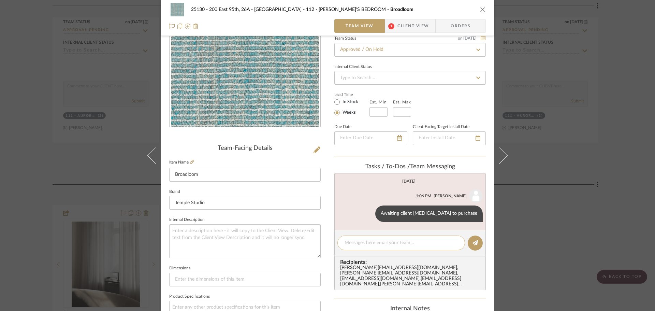
click at [376, 245] on textarea at bounding box center [401, 242] width 113 height 7
type textarea "revise quote with new size based on room swap"
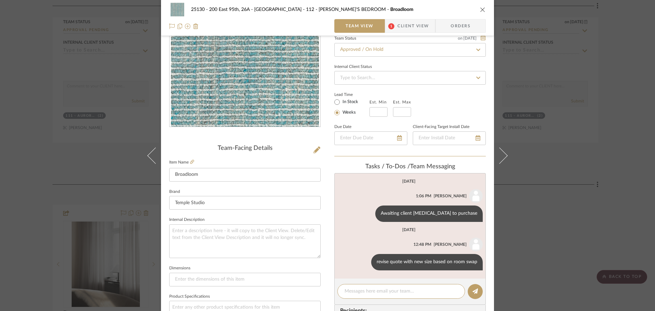
click at [480, 8] on icon "close" at bounding box center [482, 9] width 5 height 5
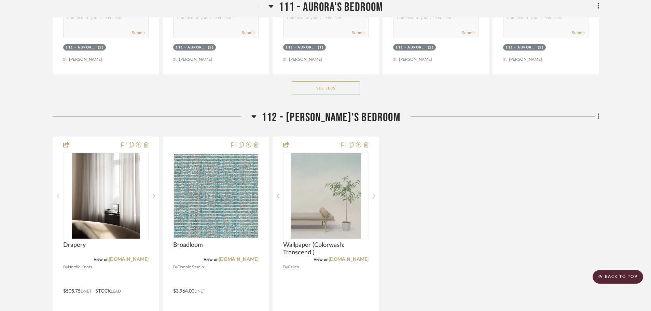
scroll to position [5666, 0]
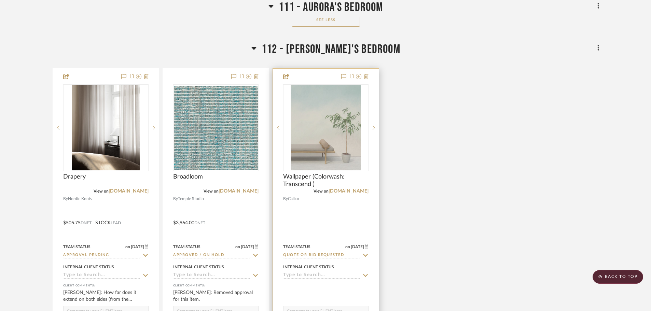
click at [366, 255] on icon at bounding box center [365, 255] width 5 height 3
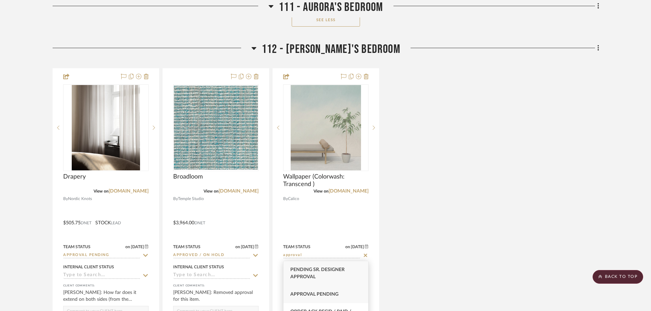
type input "approval"
click at [333, 295] on span "Approval Pending" at bounding box center [314, 294] width 48 height 5
type input "[DATE]"
type input "Approval Pending"
click at [498, 188] on div "Drapery View on [DOMAIN_NAME] By Nordic Knots $505.75 DNET STOCK LEAD Team Stat…" at bounding box center [326, 217] width 546 height 299
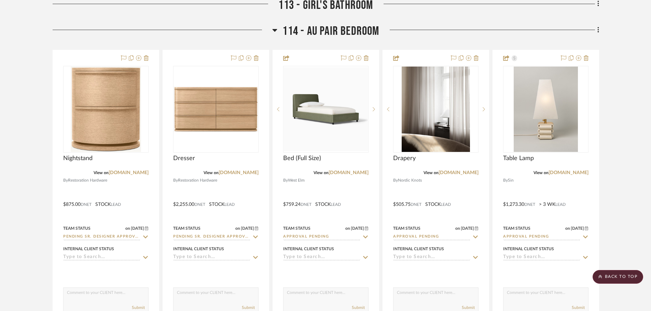
scroll to position [6076, 0]
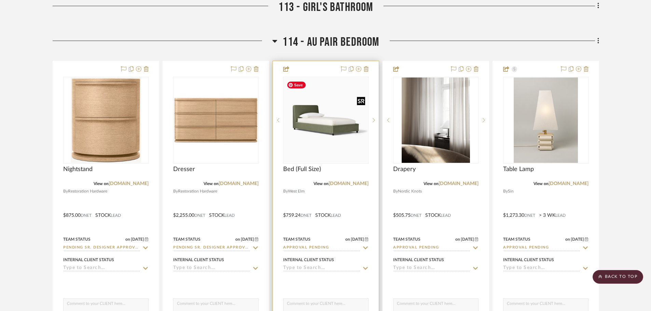
click at [0, 0] on img at bounding box center [0, 0] width 0 height 0
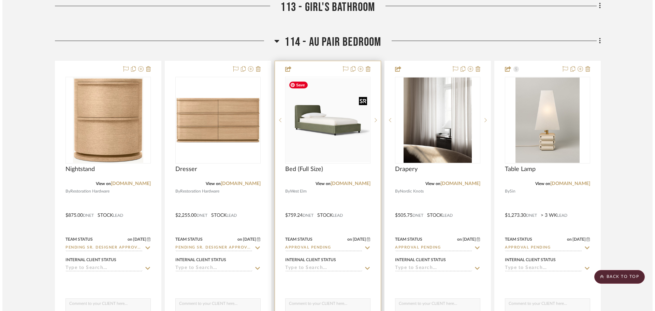
scroll to position [0, 0]
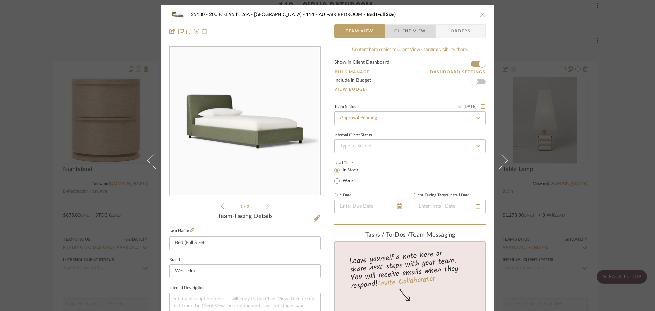
click at [420, 25] on span "Client View" at bounding box center [410, 31] width 31 height 14
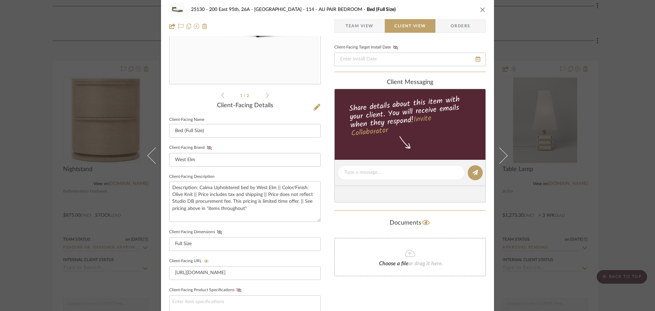
scroll to position [205, 0]
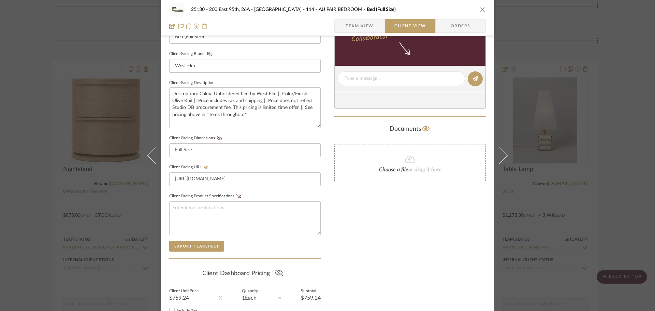
click at [275, 274] on icon at bounding box center [279, 272] width 9 height 7
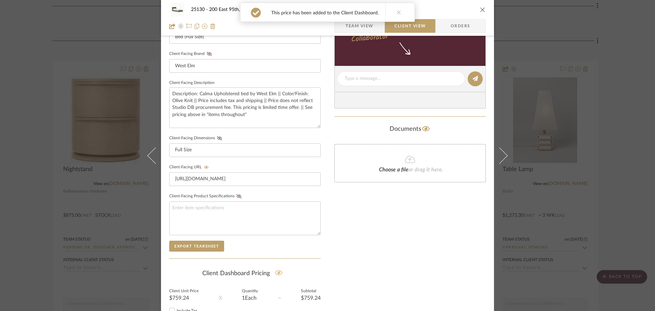
click at [535, 214] on div "25130 - 200 East 95th, 26A - Kosheleva 114 - AU PAIR BEDROOM Bed (Full Size) Te…" at bounding box center [327, 155] width 655 height 311
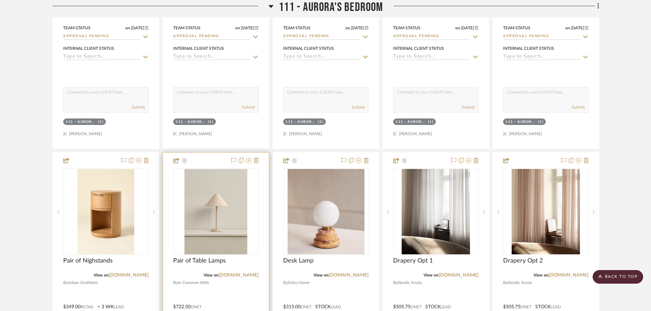
scroll to position [5257, 0]
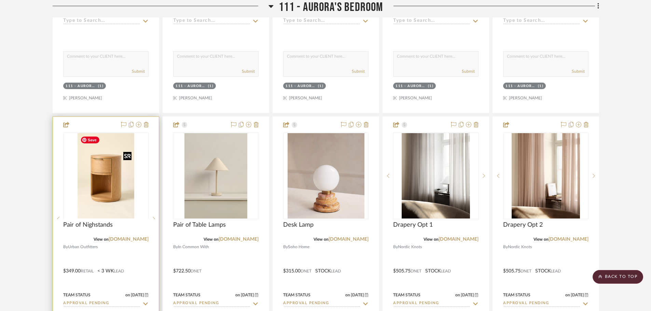
click at [131, 181] on div at bounding box center [105, 218] width 85 height 173
click at [128, 190] on img "0" at bounding box center [105, 175] width 57 height 85
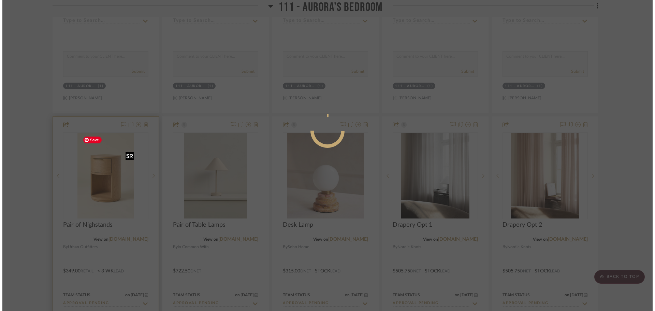
scroll to position [0, 0]
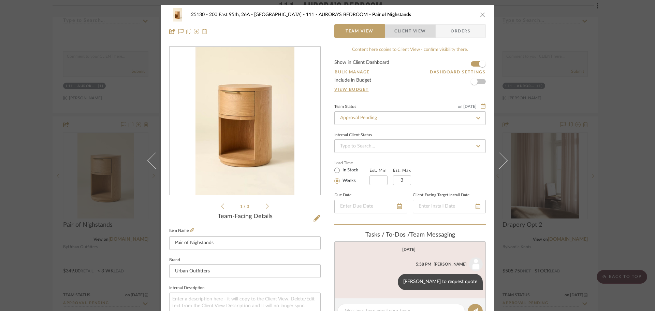
click at [414, 32] on span "Client View" at bounding box center [410, 31] width 31 height 14
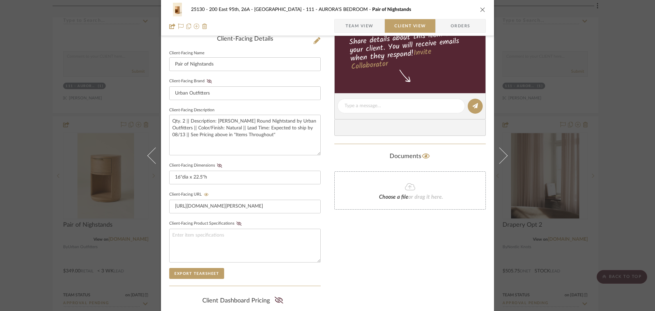
scroll to position [239, 0]
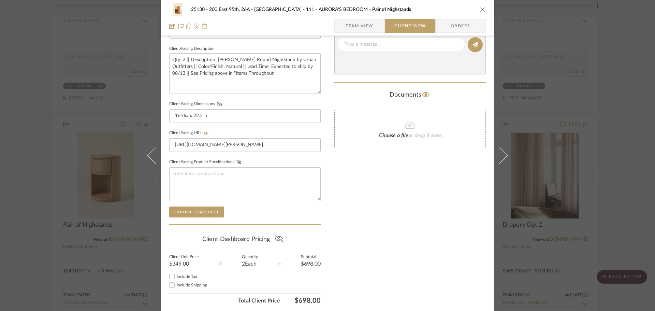
click at [275, 240] on icon at bounding box center [279, 238] width 9 height 7
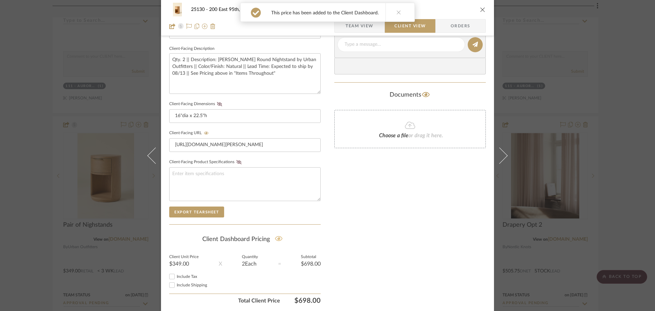
click at [275, 238] on icon at bounding box center [279, 238] width 8 height 7
click at [584, 102] on div "25130 - 200 East 95th, 26A - Kosheleva 111 - AURORA'S BEDROOM Pair of Nighstand…" at bounding box center [327, 155] width 655 height 311
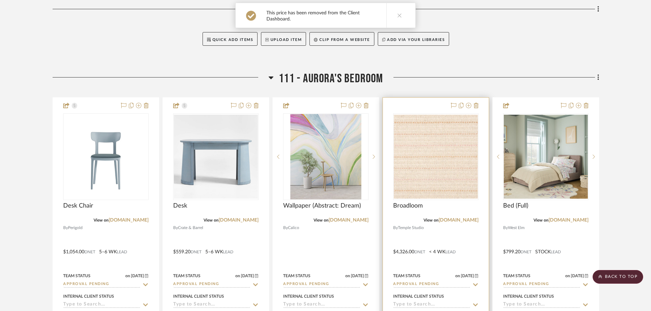
scroll to position [4984, 0]
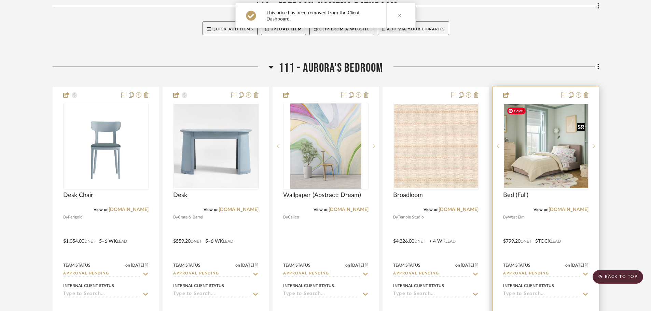
click at [0, 0] on img at bounding box center [0, 0] width 0 height 0
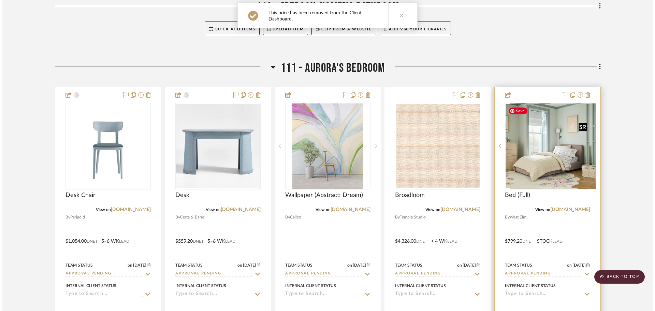
scroll to position [0, 0]
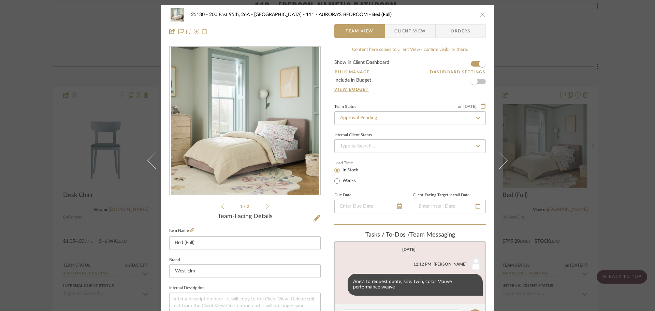
click at [413, 34] on span "Client View" at bounding box center [410, 31] width 31 height 14
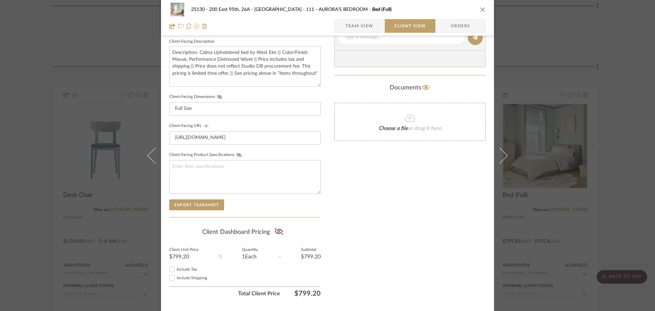
scroll to position [262, 0]
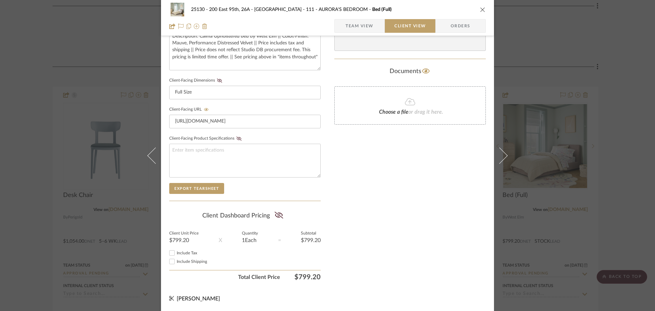
click at [545, 196] on div "25130 - 200 East 95th, 26A - Kosheleva 111 - AURORA'S BEDROOM Bed (Full) Team V…" at bounding box center [327, 155] width 655 height 311
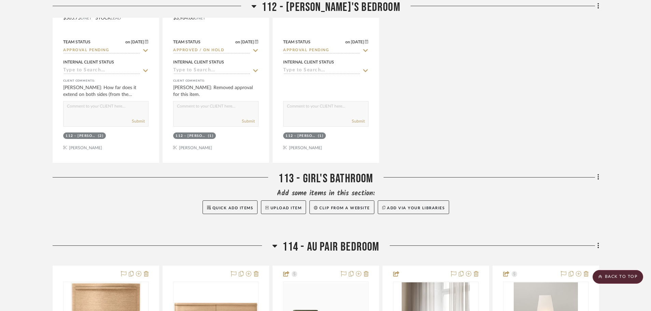
scroll to position [6076, 0]
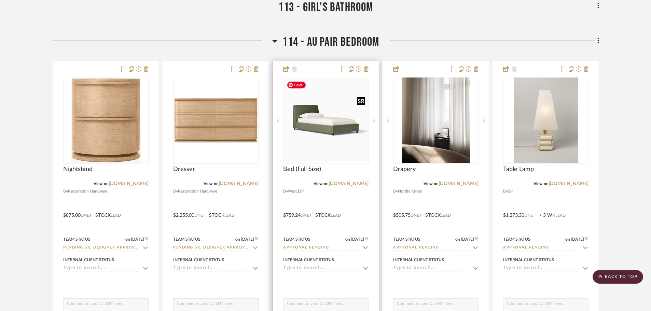
click at [342, 143] on img "0" at bounding box center [326, 120] width 84 height 84
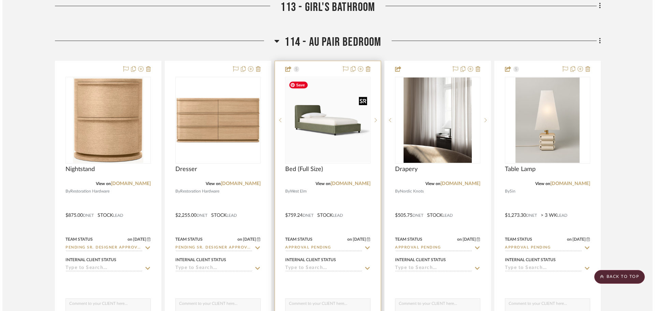
scroll to position [0, 0]
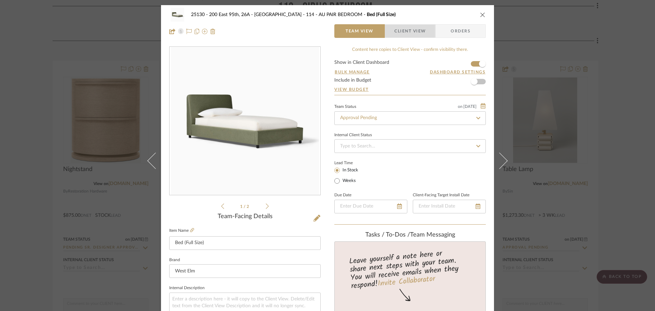
click at [402, 31] on span "Client View" at bounding box center [410, 31] width 31 height 14
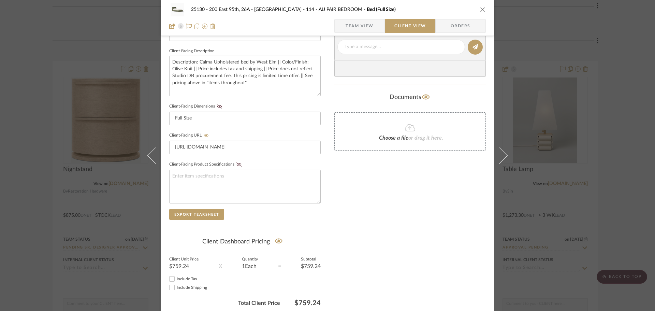
scroll to position [262, 0]
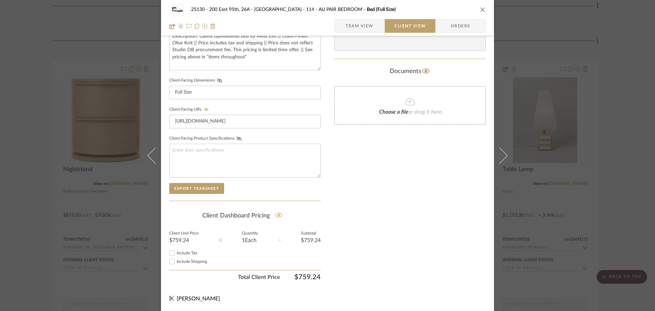
click at [277, 218] on icon at bounding box center [279, 215] width 8 height 7
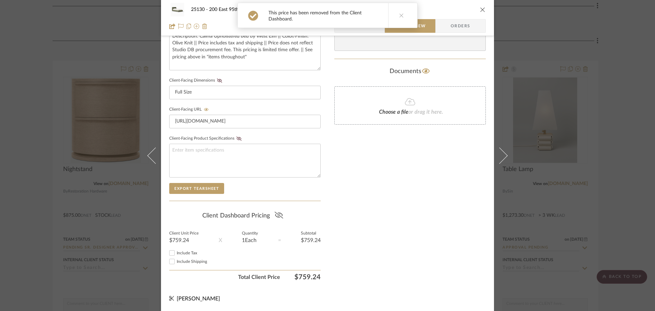
click at [589, 177] on div "25130 - 200 East 95th, 26A - Kosheleva 114 - AU PAIR BEDROOM Bed (Full Size) Te…" at bounding box center [327, 155] width 655 height 311
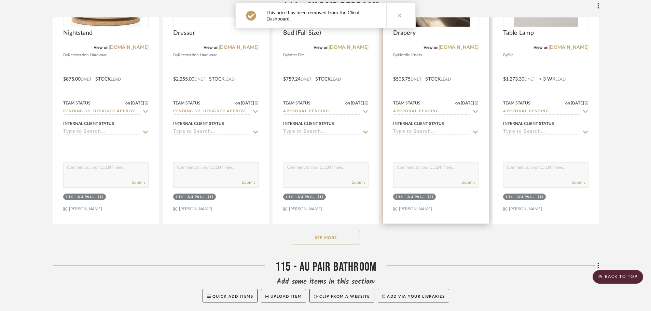
scroll to position [6212, 0]
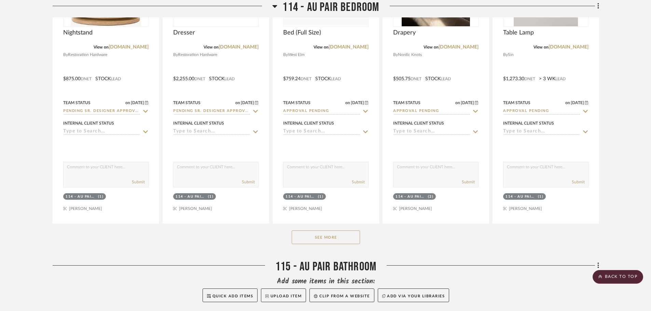
click at [349, 239] on button "See More" at bounding box center [326, 237] width 68 height 14
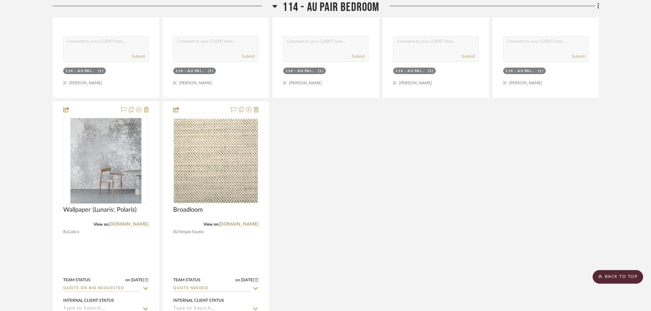
scroll to position [6349, 0]
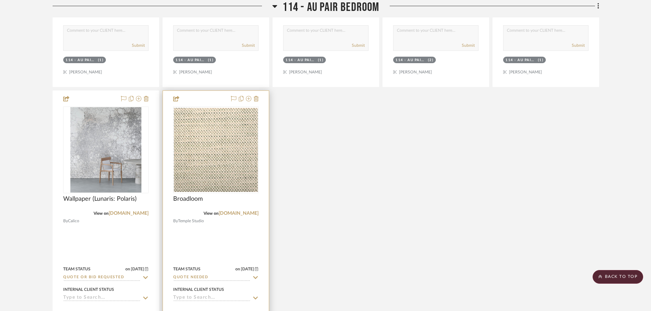
click at [256, 278] on icon at bounding box center [255, 277] width 5 height 3
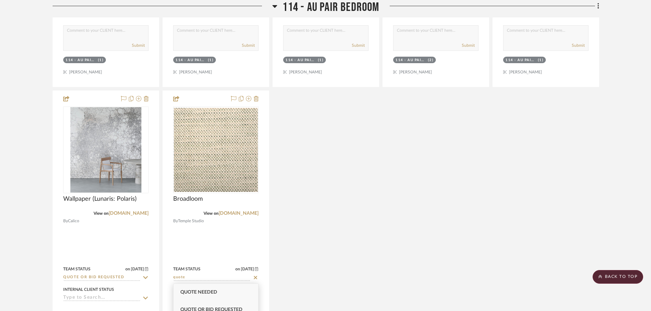
type input "quote"
click at [233, 308] on span "Quote or Bid Requested" at bounding box center [211, 309] width 62 height 5
type input "[DATE]"
type input "Quote or Bid Requested"
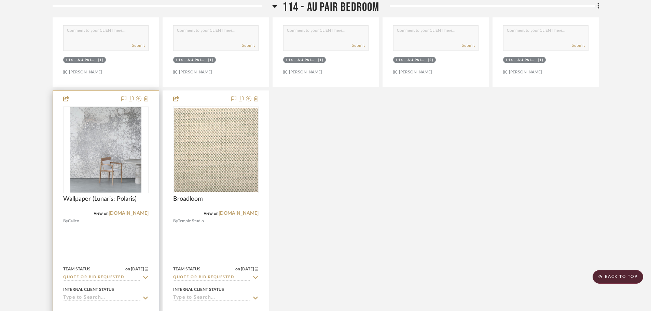
click at [144, 279] on icon at bounding box center [145, 277] width 6 height 5
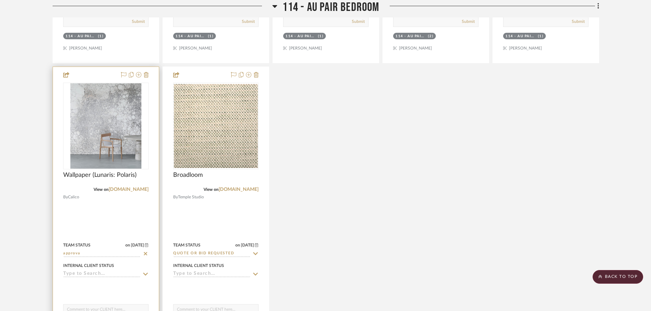
scroll to position [6383, 0]
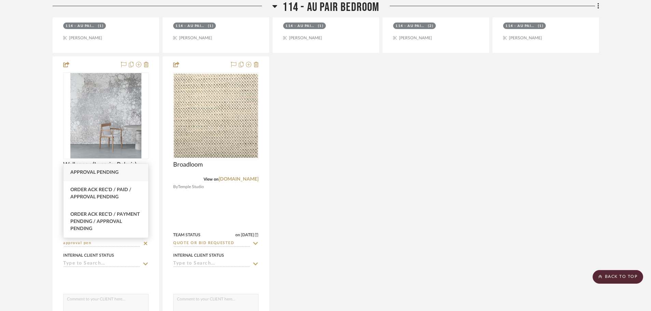
type input "approval pen"
click at [126, 174] on div "Approval Pending" at bounding box center [105, 172] width 85 height 17
type input "[DATE]"
type input "Approval Pending"
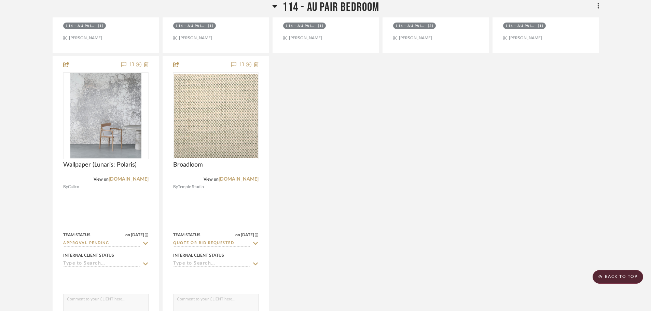
click at [466, 170] on div "Nightstand View on [DOMAIN_NAME] By Restoration Hardware $875.00 DNET STOCK LEA…" at bounding box center [326, 55] width 546 height 602
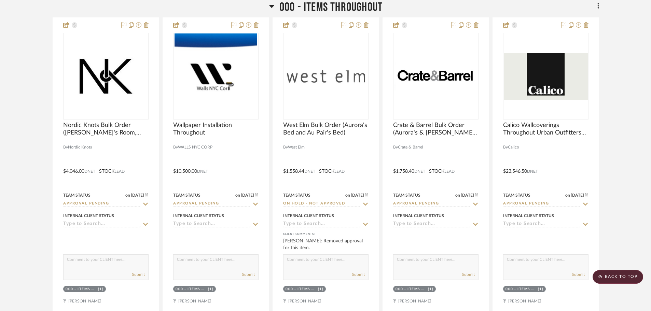
scroll to position [751, 0]
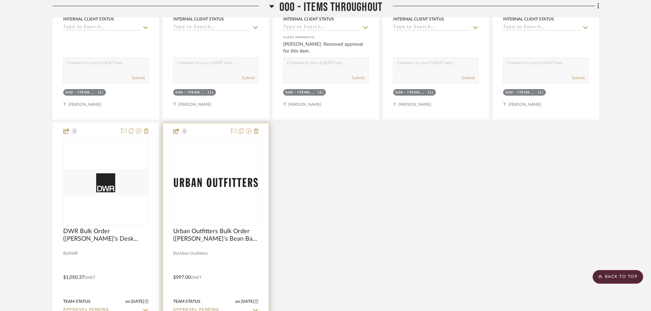
click at [0, 0] on div at bounding box center [0, 0] width 0 height 0
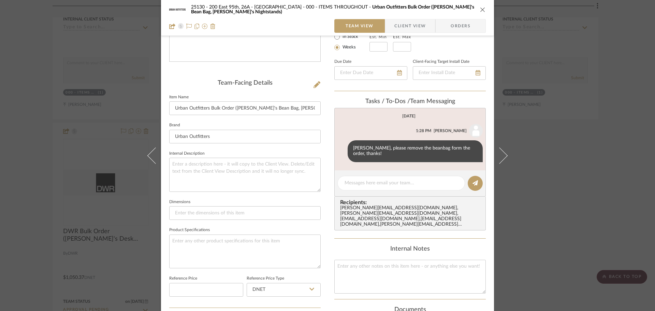
scroll to position [68, 0]
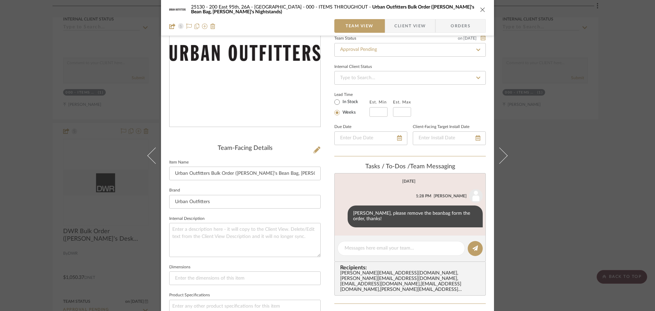
click at [406, 25] on span "Client View" at bounding box center [410, 26] width 31 height 14
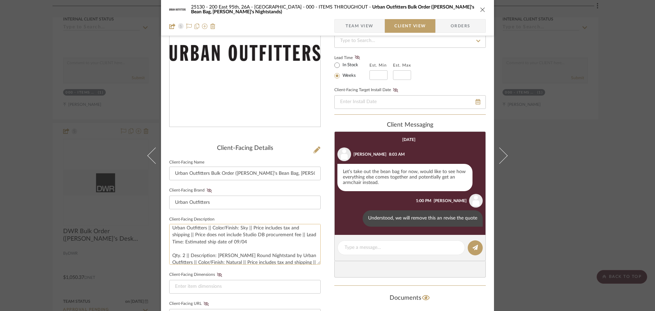
scroll to position [0, 0]
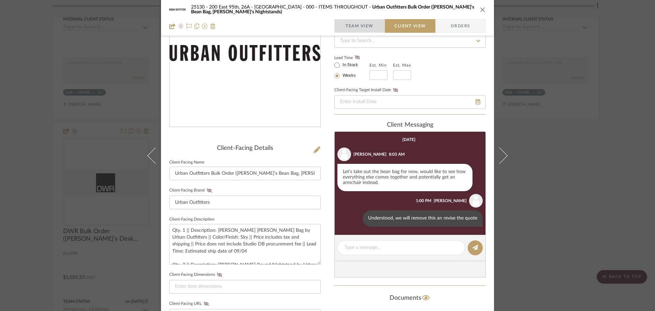
click at [373, 27] on span "Team View" at bounding box center [360, 26] width 50 height 14
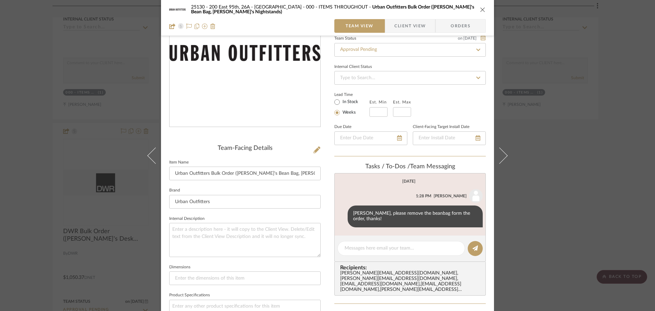
click at [599, 190] on div "25130 - 200 East 95th, 26A - Kosheleva 000 - ITEMS THROUGHOUT Urban Outfitters …" at bounding box center [327, 155] width 655 height 311
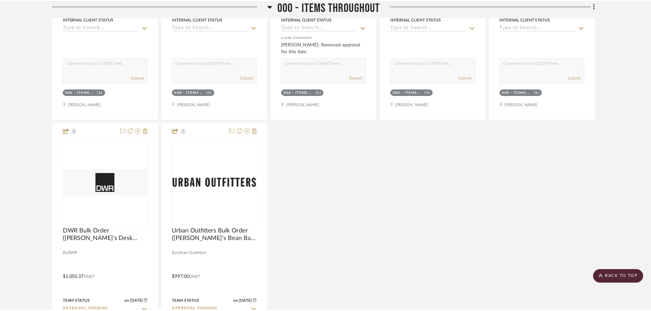
scroll to position [751, 0]
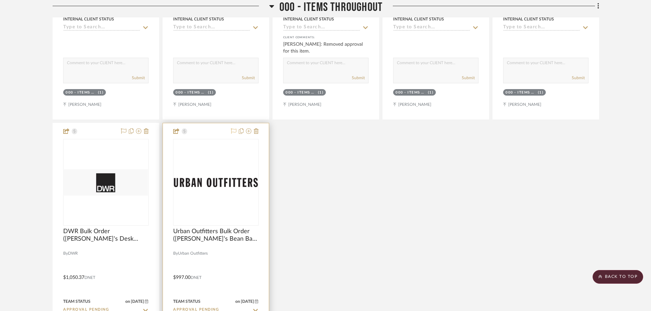
click at [234, 131] on icon at bounding box center [233, 130] width 5 height 5
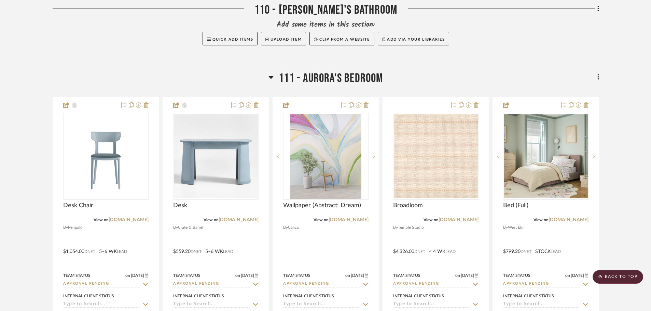
scroll to position [4984, 0]
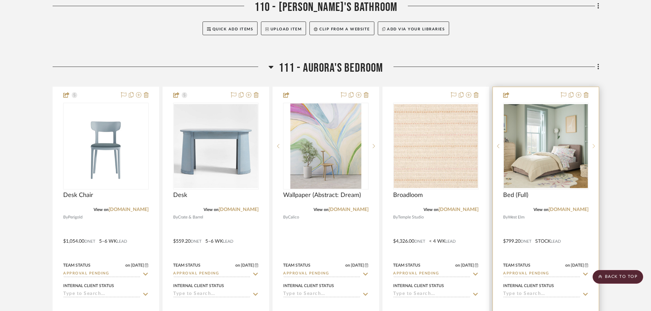
click at [593, 145] on icon at bounding box center [593, 146] width 2 height 5
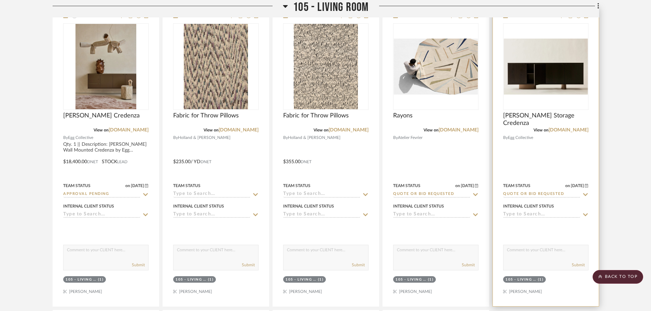
scroll to position [2594, 0]
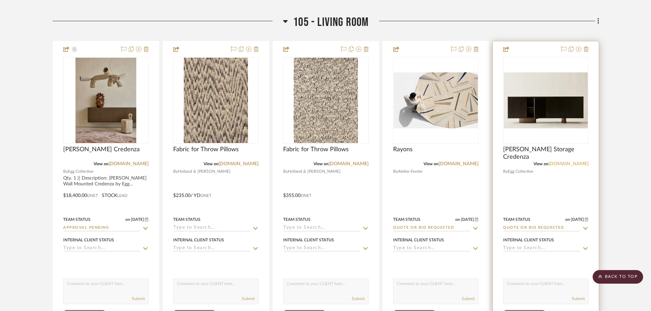
click at [574, 164] on link "[DOMAIN_NAME]" at bounding box center [568, 163] width 40 height 5
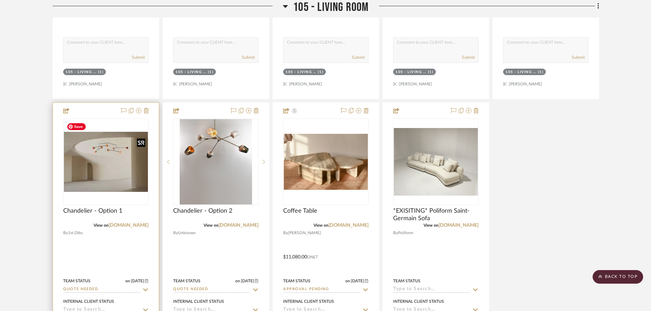
scroll to position [2867, 0]
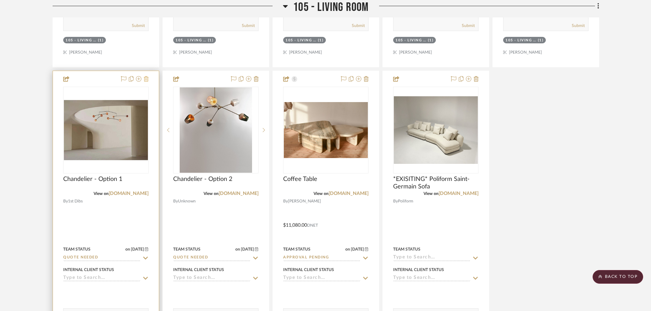
click at [146, 79] on icon at bounding box center [146, 78] width 5 height 5
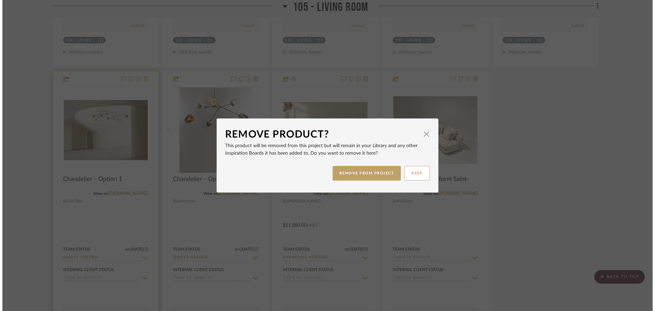
scroll to position [0, 0]
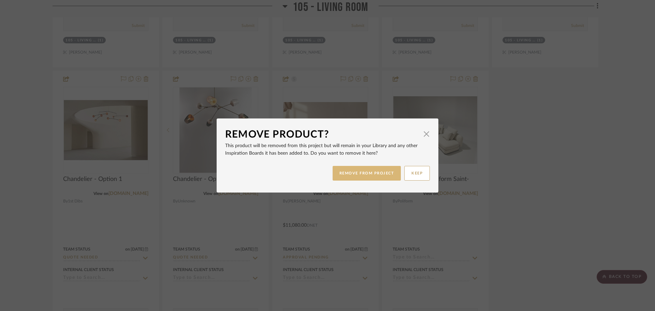
click at [340, 171] on button "REMOVE FROM PROJECT" at bounding box center [367, 173] width 69 height 15
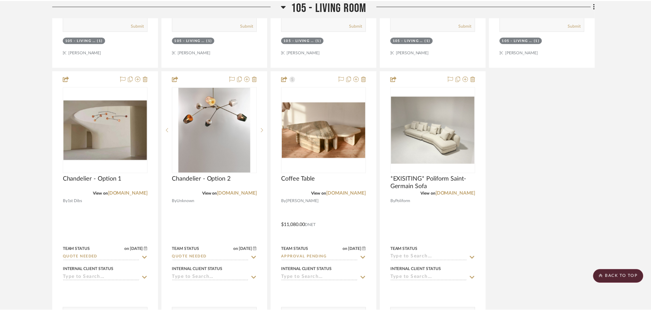
scroll to position [2867, 0]
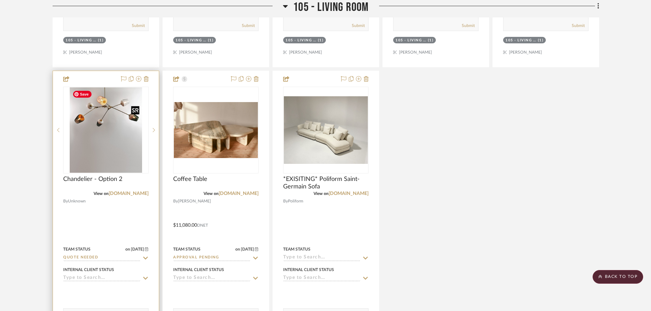
click at [101, 160] on img "0" at bounding box center [106, 129] width 72 height 85
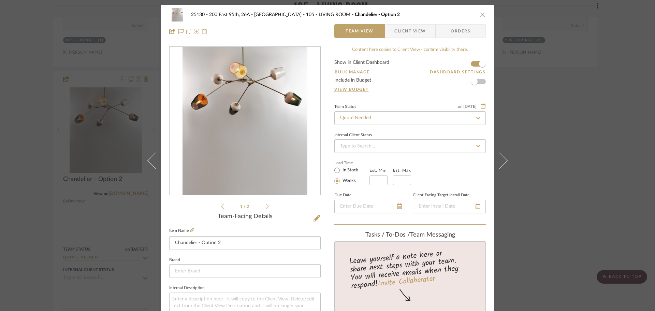
scroll to position [171, 0]
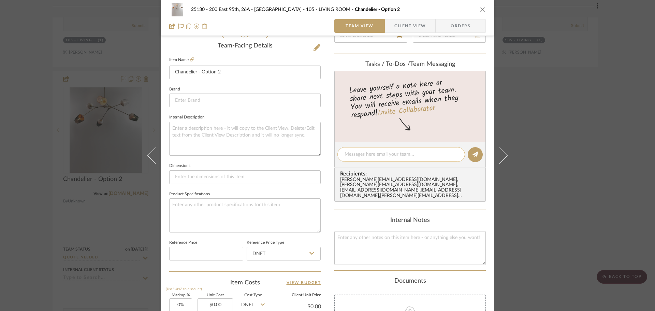
click at [365, 150] on div at bounding box center [402, 154] width 128 height 15
click at [363, 154] on textarea at bounding box center [401, 154] width 113 height 7
click at [444, 226] on div "Internal Notes" at bounding box center [411, 241] width 152 height 48
click at [345, 153] on textarea "anela to add separate tile for in stock chandelier" at bounding box center [401, 154] width 113 height 7
type textarea "Anela to add separate tile for in stock chandelier"
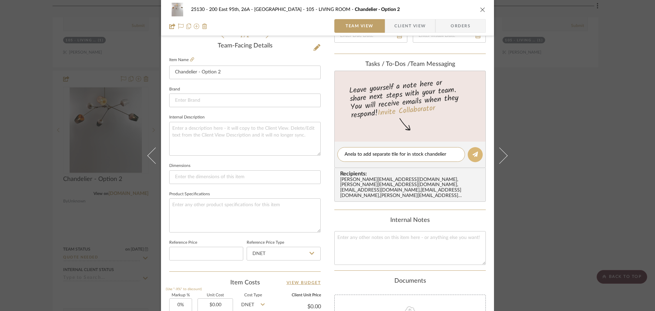
click at [473, 157] on icon at bounding box center [475, 154] width 5 height 5
click at [591, 157] on div "25130 - 200 East 95th, 26A - Kosheleva 105 - LIVING ROOM Chandelier - [MEDICAL_…" at bounding box center [327, 155] width 655 height 311
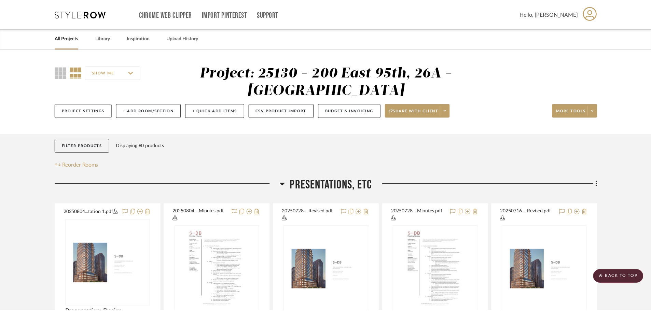
scroll to position [2867, 0]
